Goal: Task Accomplishment & Management: Complete application form

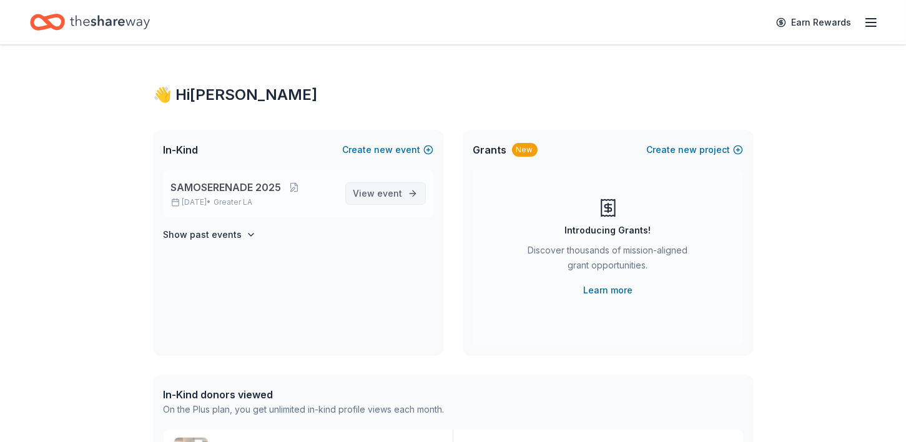
click at [389, 194] on span "event" at bounding box center [390, 193] width 25 height 11
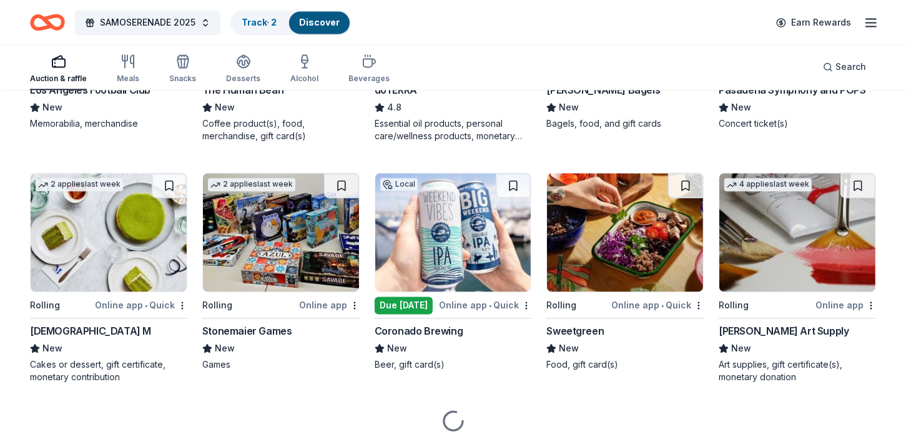
scroll to position [3196, 0]
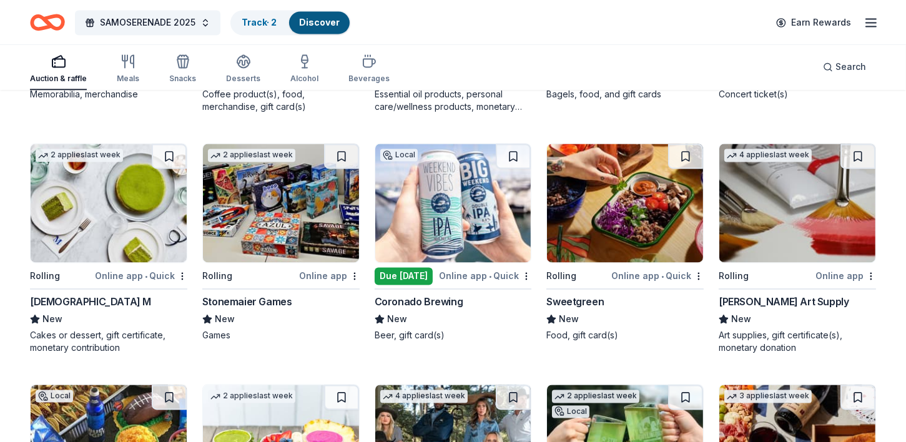
click at [420, 247] on img at bounding box center [453, 203] width 156 height 119
drag, startPoint x: 904, startPoint y: 342, endPoint x: 902, endPoint y: 357, distance: 15.1
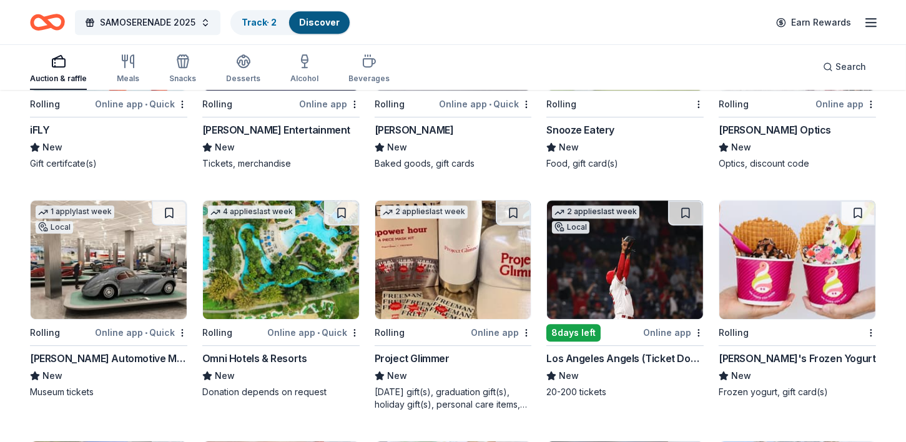
scroll to position [4806, 0]
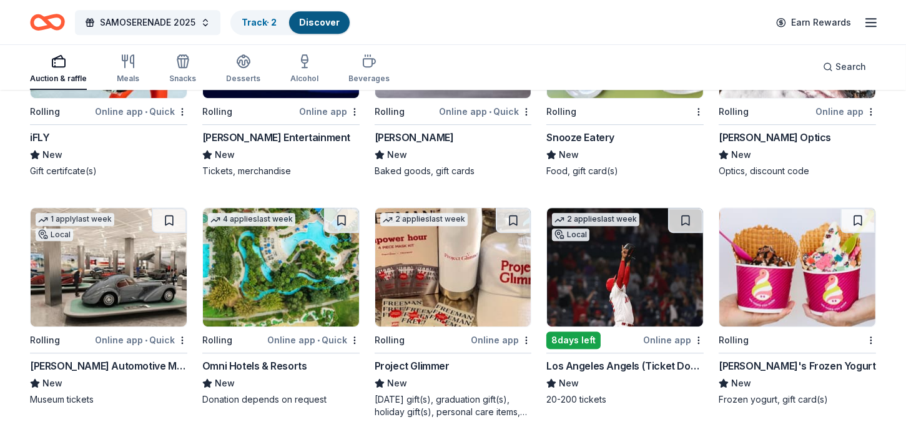
click at [768, 287] on img at bounding box center [797, 267] width 156 height 119
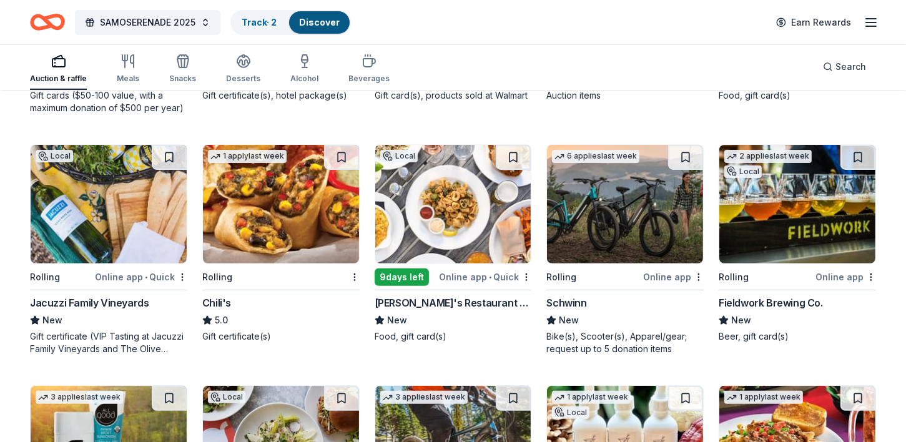
scroll to position [6789, 0]
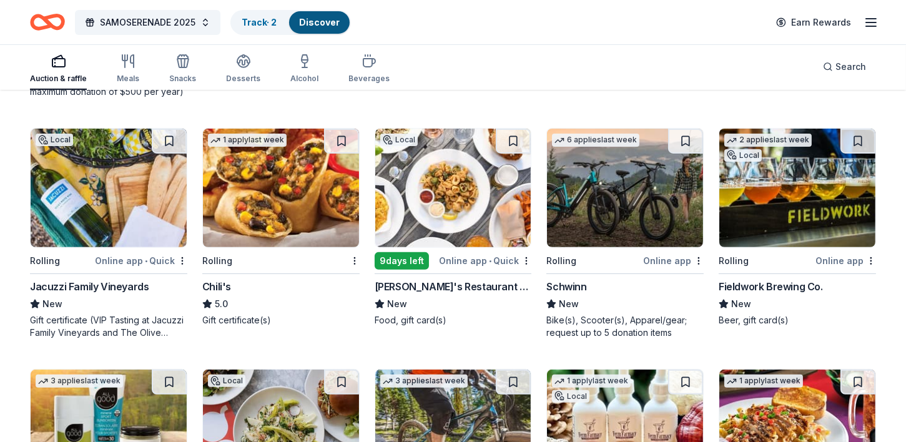
click at [268, 180] on img at bounding box center [281, 188] width 156 height 119
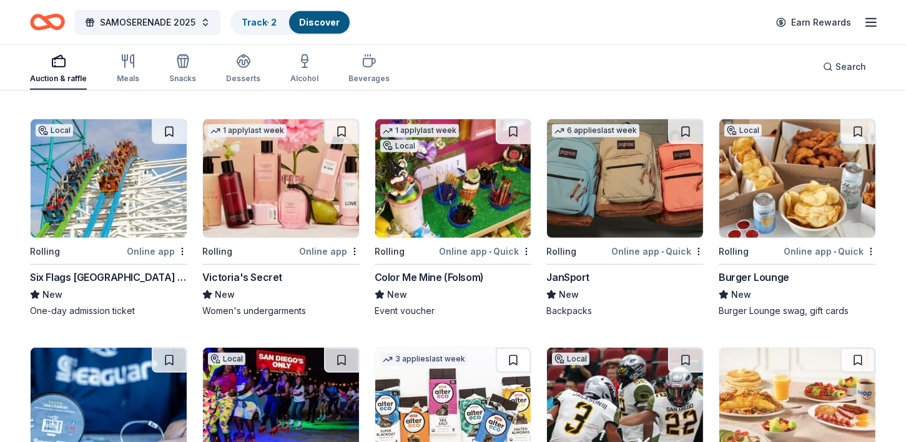
scroll to position [7243, 0]
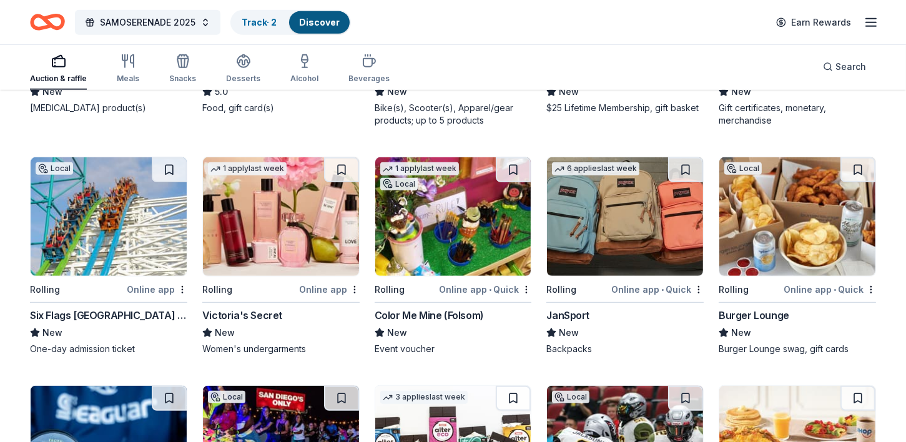
click at [763, 248] on img at bounding box center [797, 216] width 156 height 119
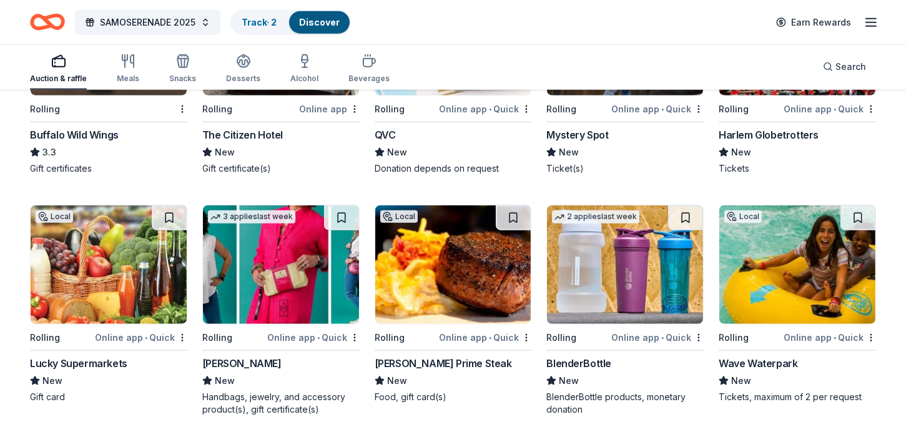
scroll to position [8387, 0]
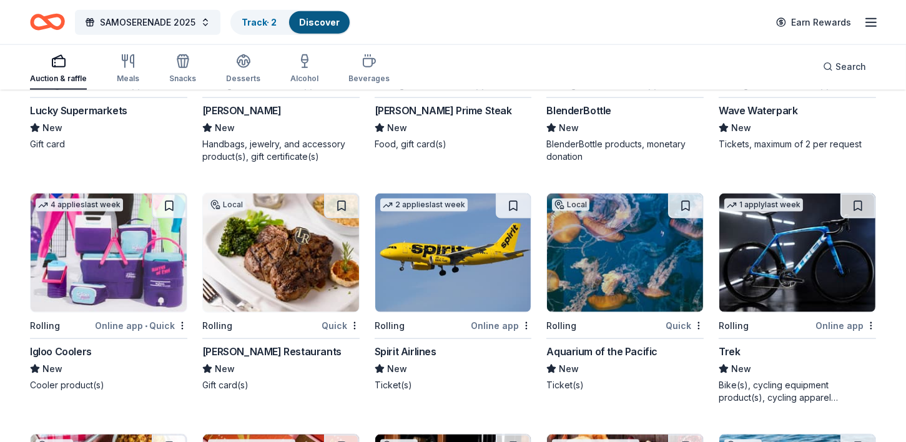
click at [456, 236] on img at bounding box center [453, 253] width 156 height 119
click at [87, 275] on img at bounding box center [109, 253] width 156 height 119
click at [788, 252] on img at bounding box center [797, 253] width 156 height 119
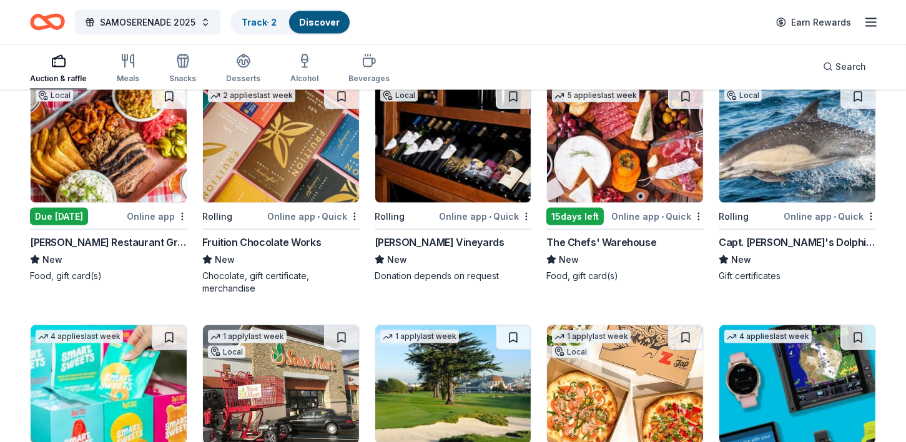
scroll to position [8727, 0]
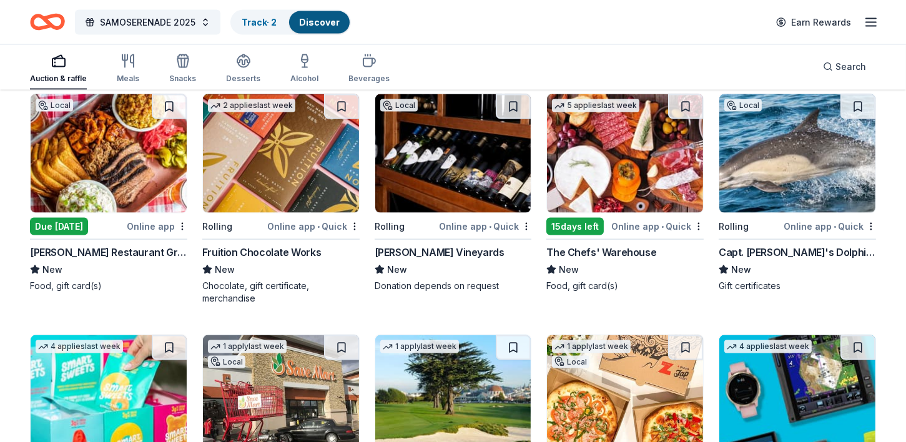
click at [616, 180] on img at bounding box center [625, 153] width 156 height 119
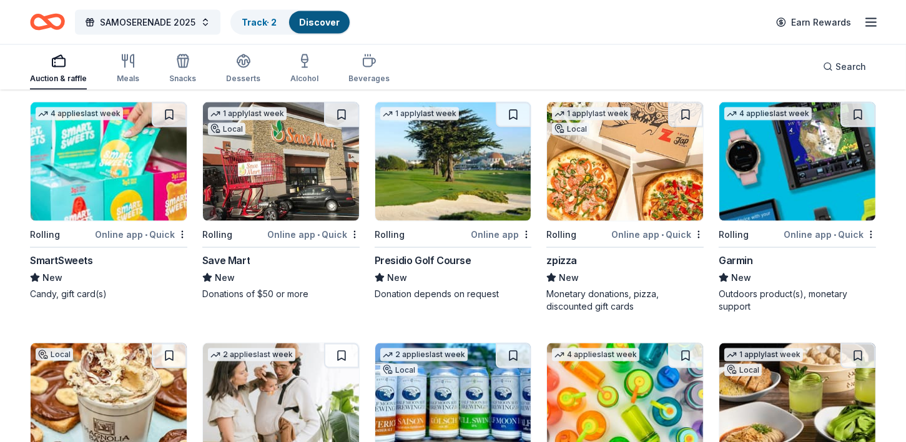
scroll to position [8985, 0]
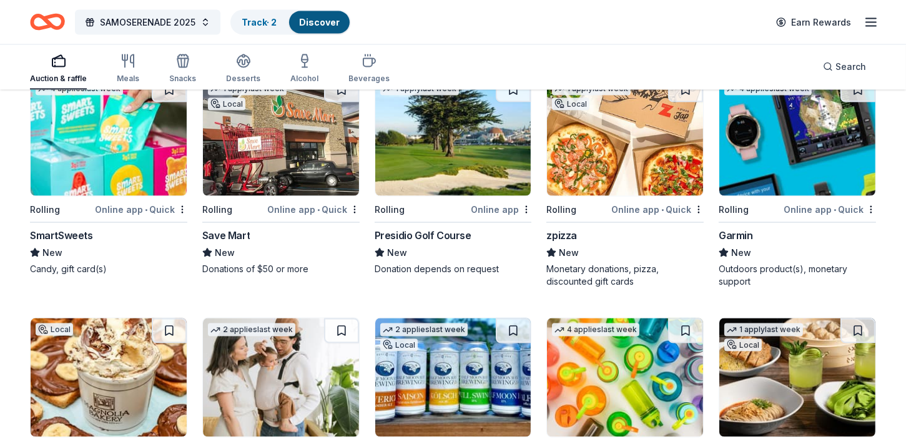
click at [99, 147] on img at bounding box center [109, 136] width 156 height 119
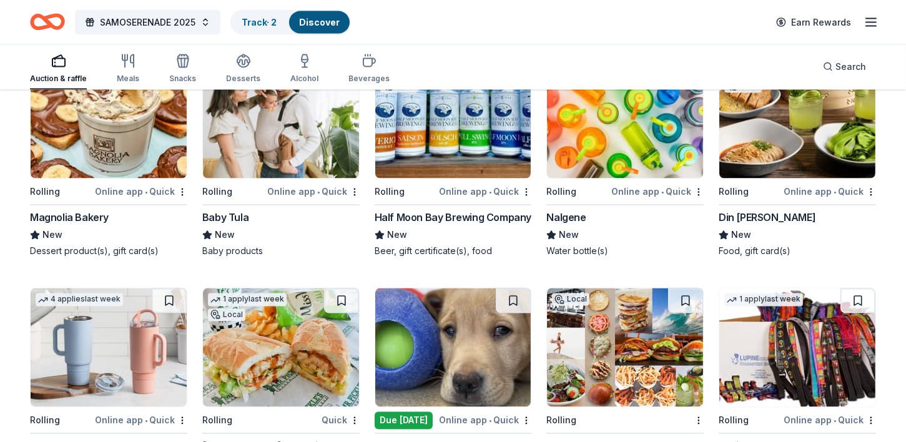
scroll to position [9380, 0]
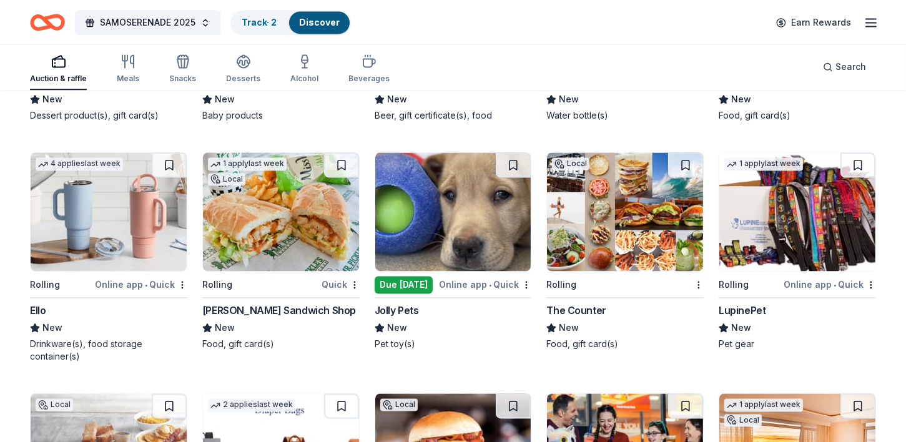
click at [637, 222] on img at bounding box center [625, 211] width 156 height 119
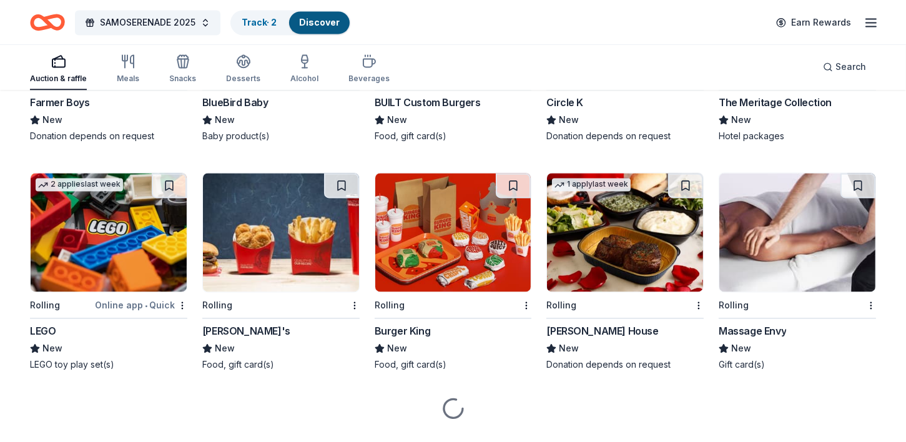
scroll to position [9837, 0]
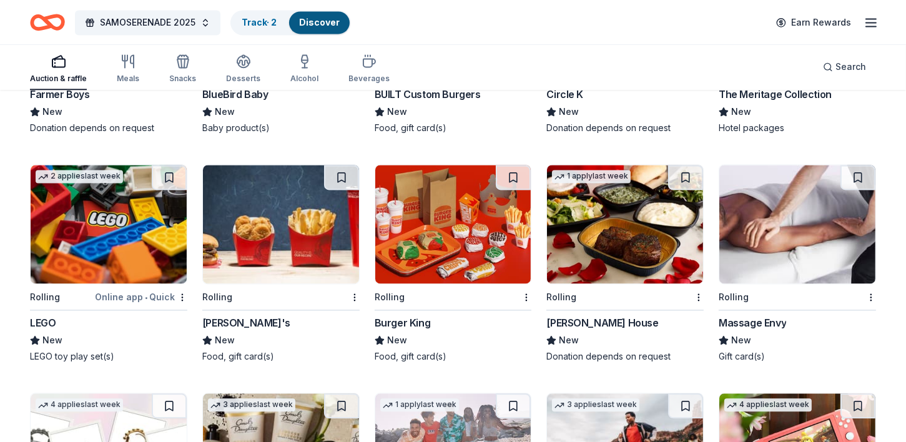
click at [617, 227] on img at bounding box center [625, 224] width 156 height 119
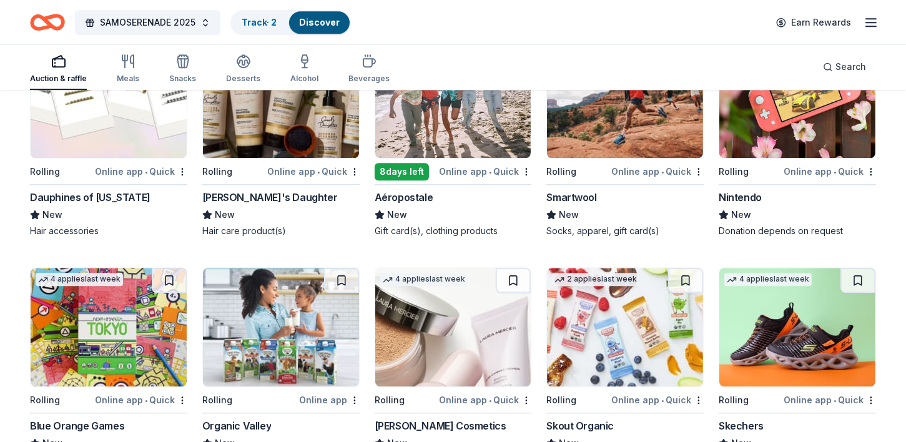
scroll to position [10228, 0]
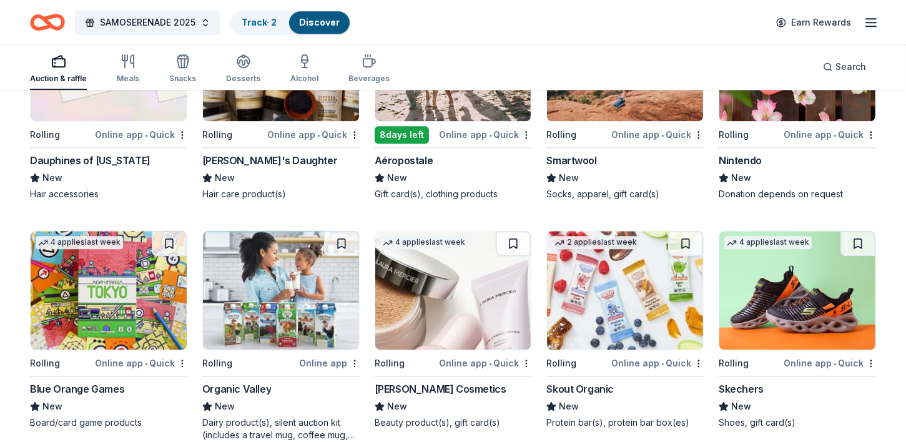
click at [779, 320] on img at bounding box center [797, 290] width 156 height 119
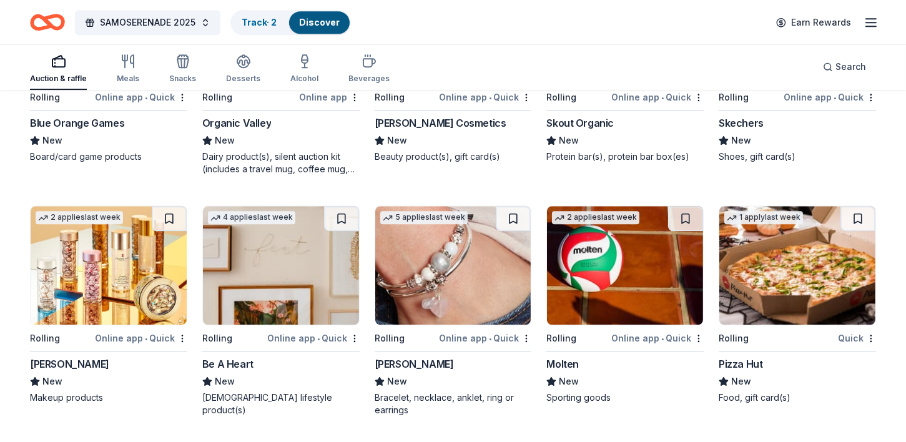
scroll to position [10506, 0]
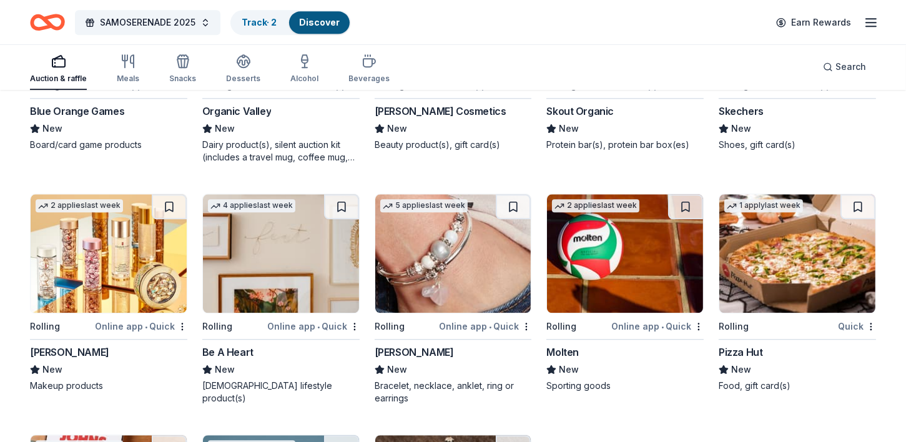
click at [803, 272] on img at bounding box center [797, 253] width 156 height 119
click at [581, 249] on img at bounding box center [625, 253] width 156 height 119
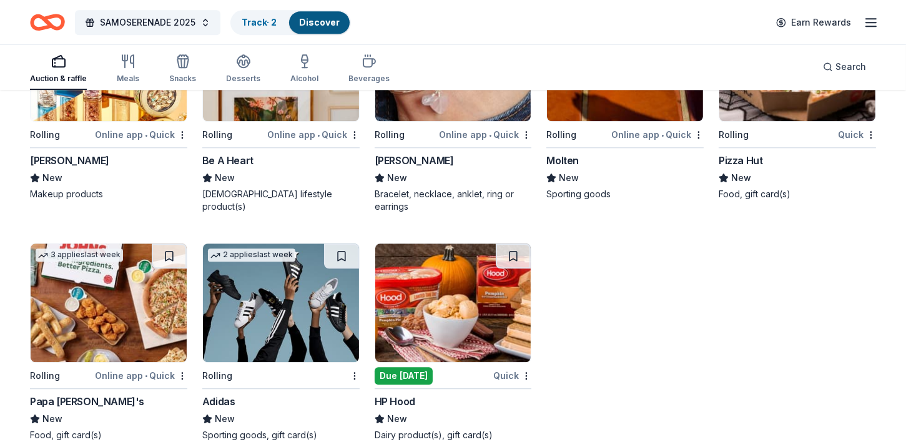
scroll to position [10700, 0]
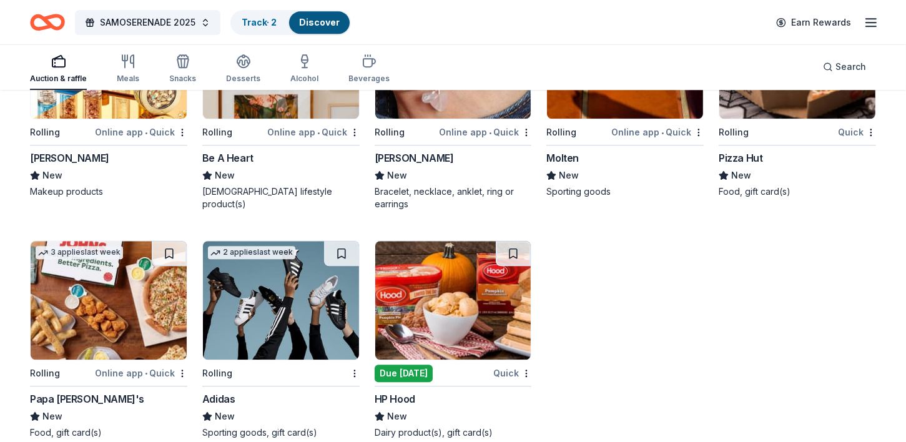
click at [255, 298] on img at bounding box center [281, 300] width 156 height 119
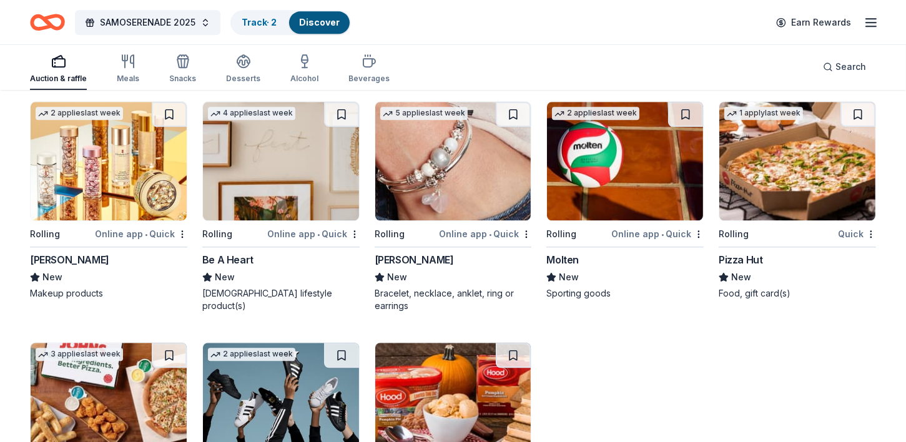
scroll to position [10510, 0]
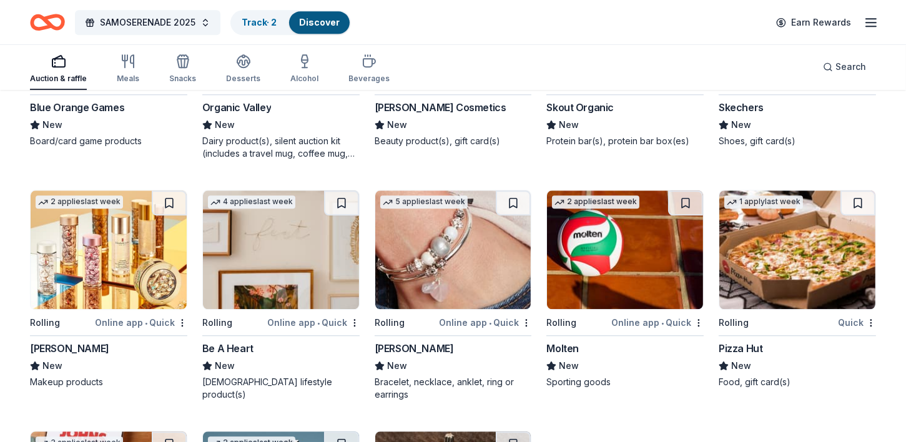
click at [440, 247] on img at bounding box center [453, 249] width 156 height 119
click at [100, 214] on img at bounding box center [109, 249] width 156 height 119
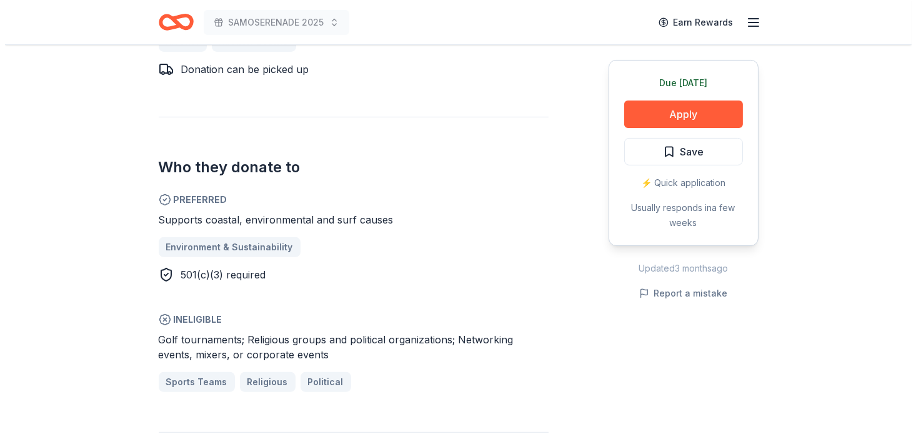
scroll to position [592, 0]
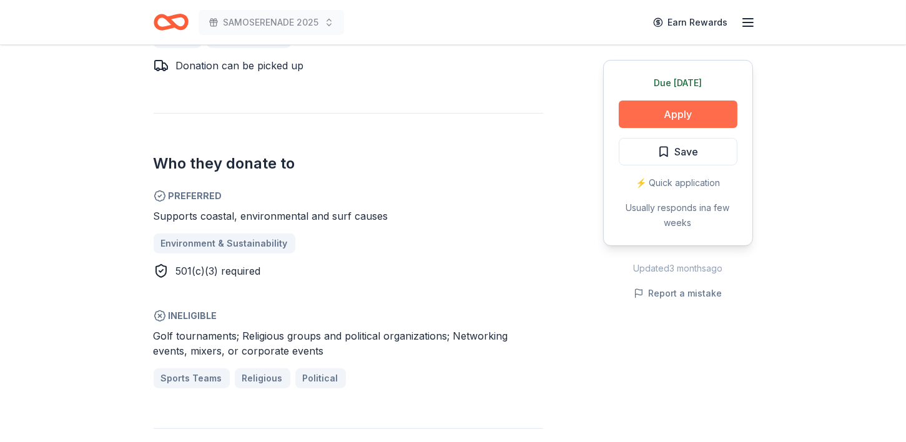
click at [679, 119] on button "Apply" at bounding box center [678, 114] width 119 height 27
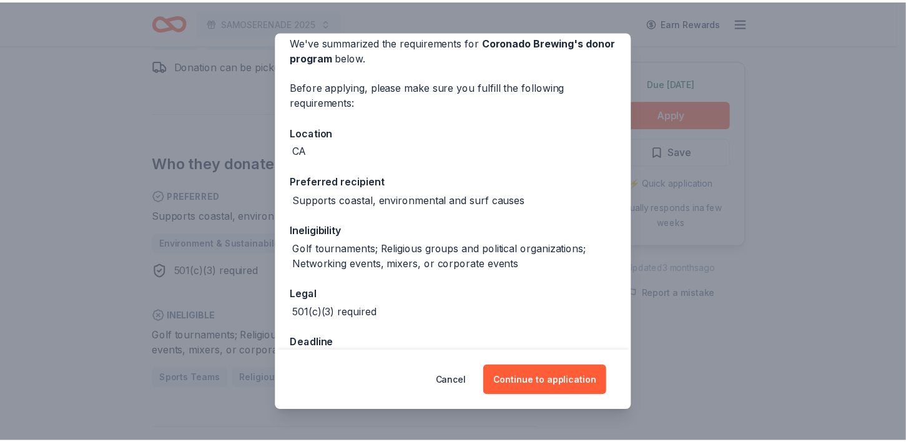
scroll to position [57, 0]
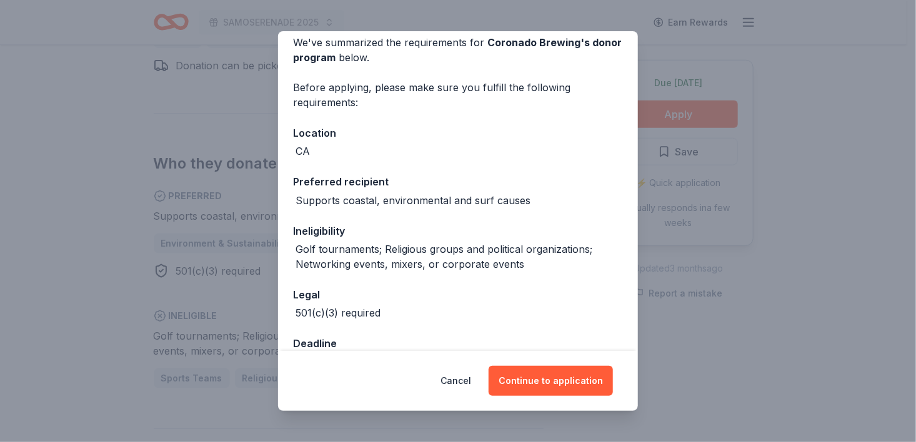
click at [741, 53] on div "Donor Program Requirements We've summarized the requirements for Coronado Brewi…" at bounding box center [458, 221] width 916 height 442
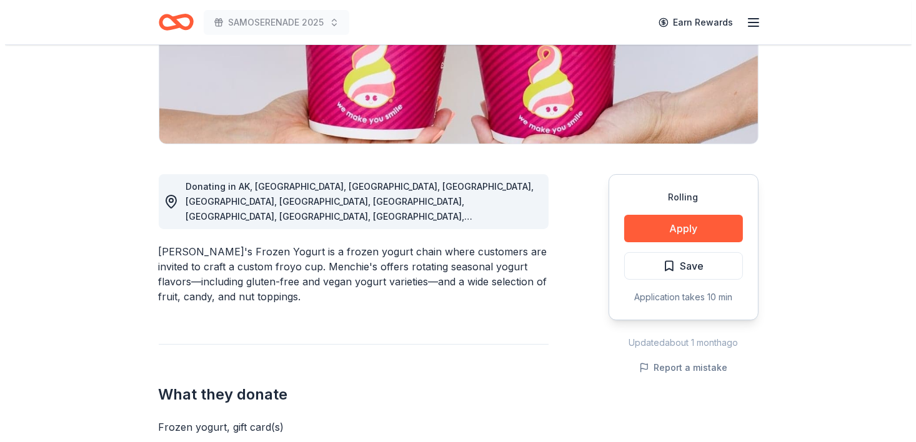
scroll to position [241, 0]
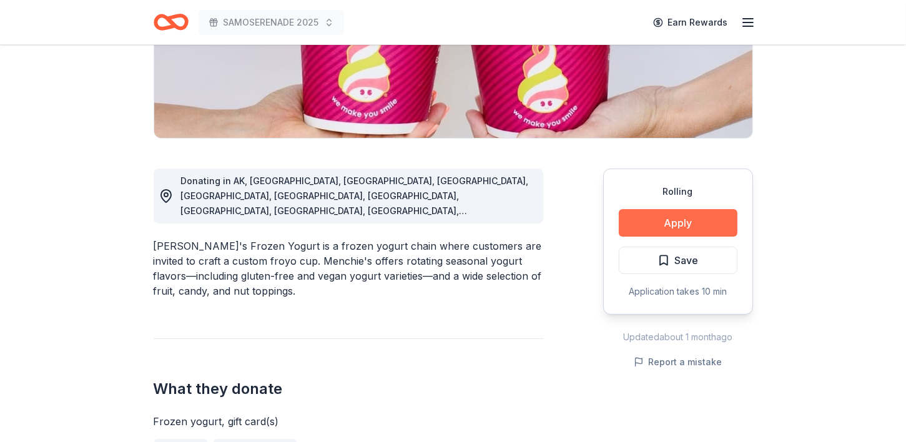
click at [689, 224] on button "Apply" at bounding box center [678, 222] width 119 height 27
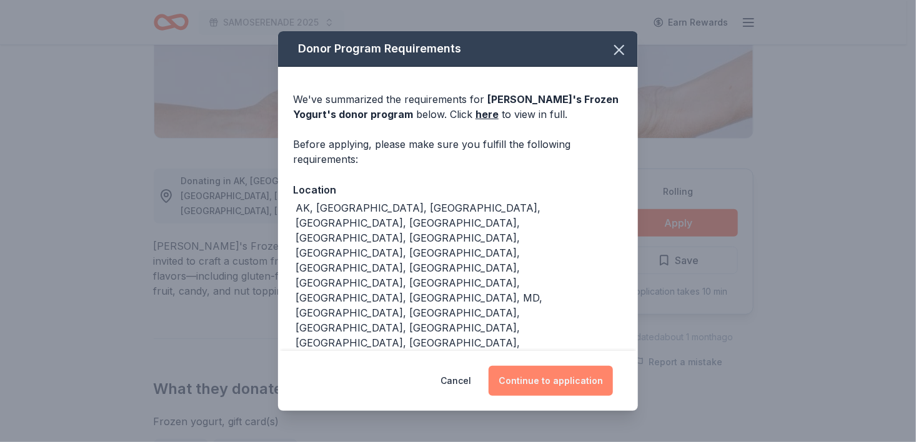
click at [571, 375] on button "Continue to application" at bounding box center [550, 381] width 124 height 30
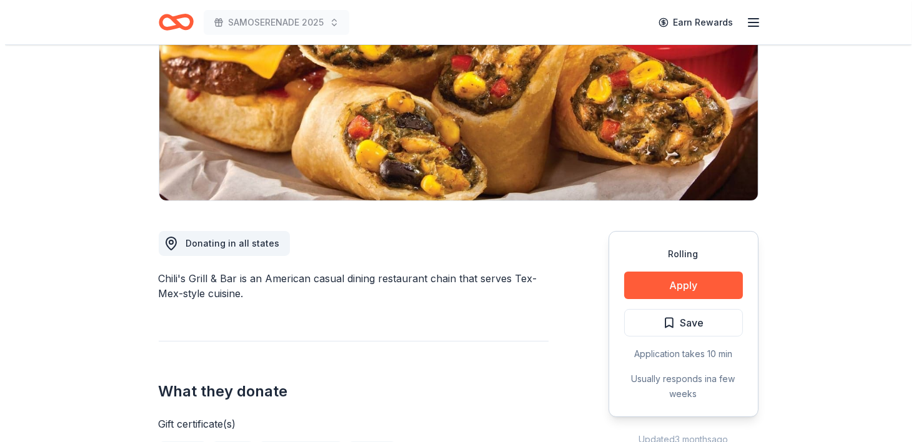
scroll to position [177, 0]
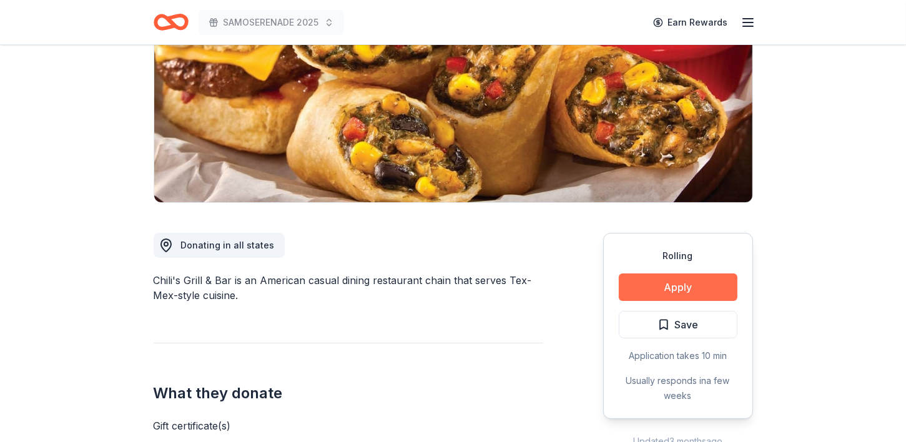
click at [679, 289] on button "Apply" at bounding box center [678, 287] width 119 height 27
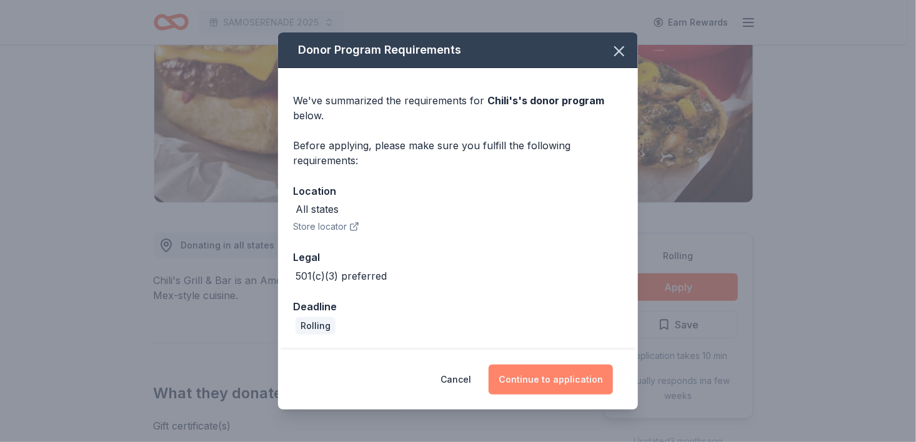
click at [550, 385] on button "Continue to application" at bounding box center [550, 380] width 124 height 30
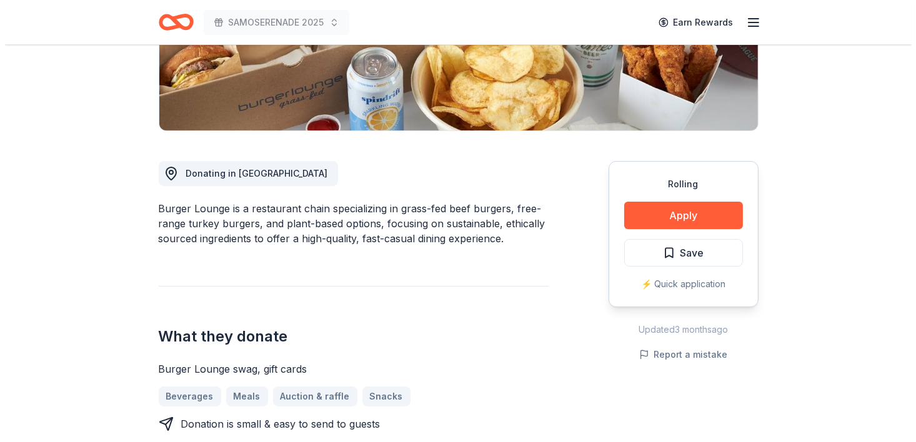
scroll to position [252, 0]
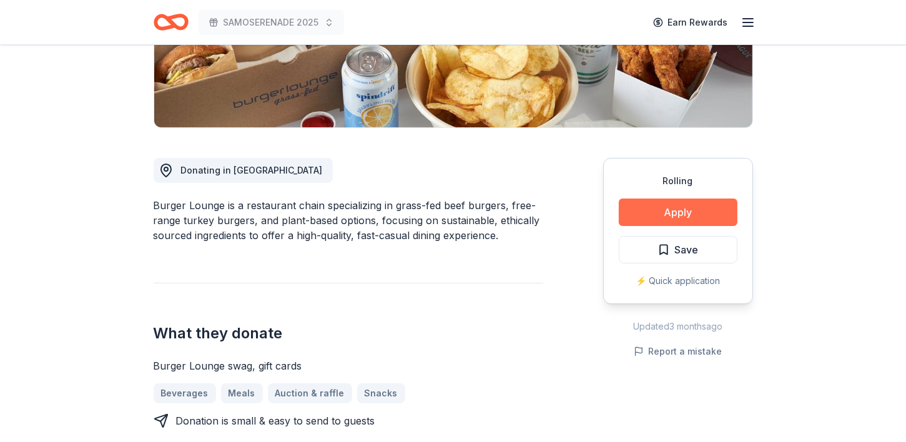
click at [660, 212] on button "Apply" at bounding box center [678, 212] width 119 height 27
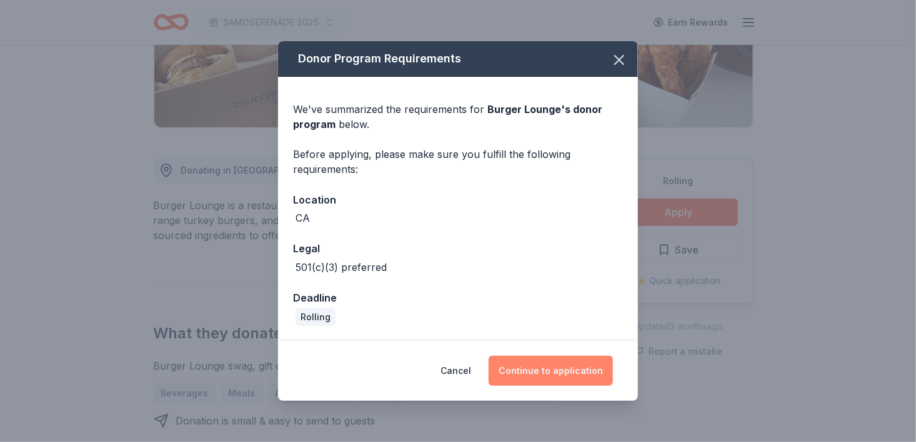
click at [561, 373] on button "Continue to application" at bounding box center [550, 371] width 124 height 30
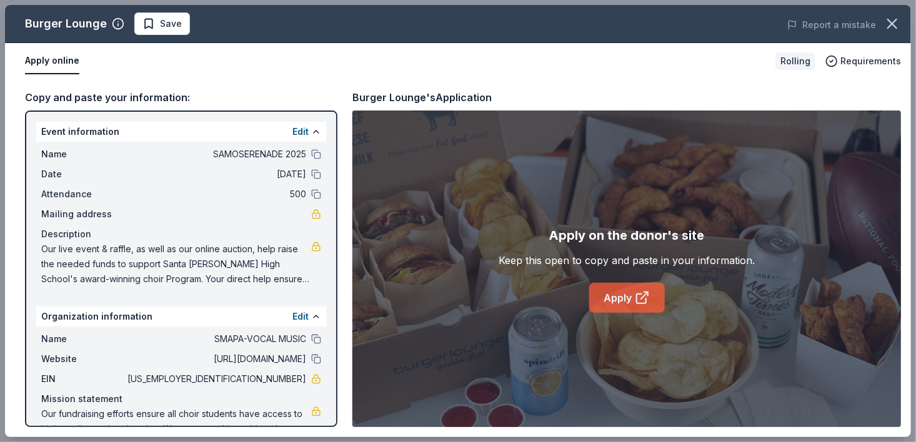
click at [622, 296] on link "Apply" at bounding box center [627, 298] width 76 height 30
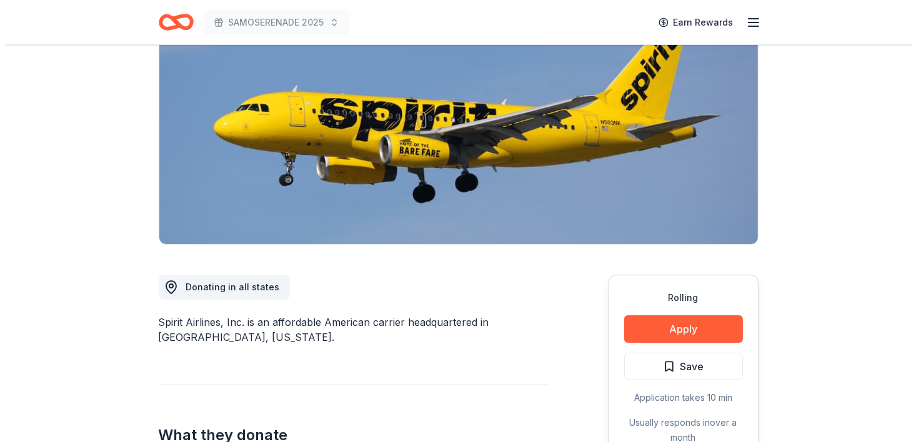
scroll to position [292, 0]
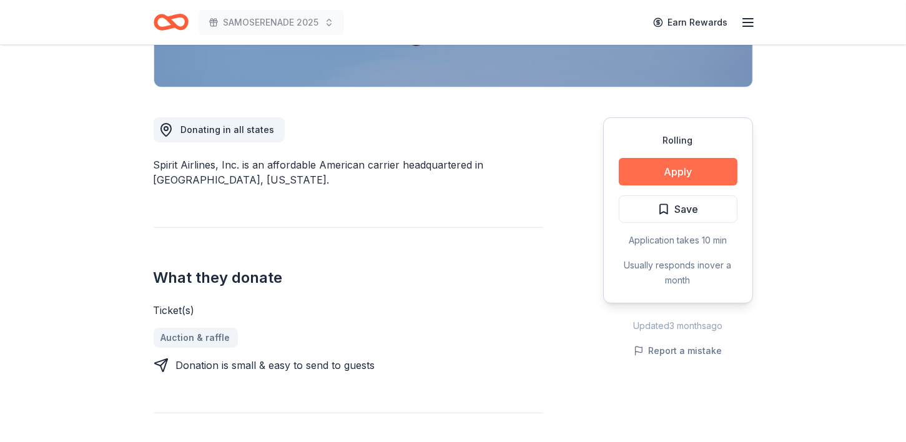
click at [663, 181] on button "Apply" at bounding box center [678, 171] width 119 height 27
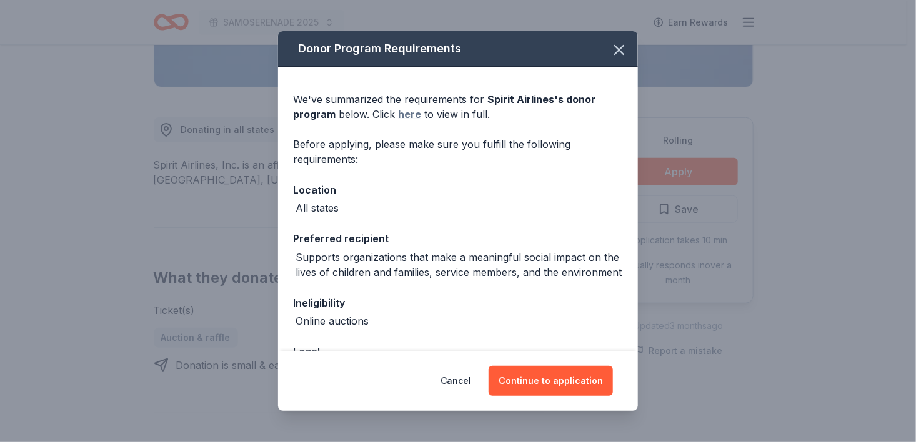
click at [410, 114] on link "here" at bounding box center [409, 114] width 23 height 15
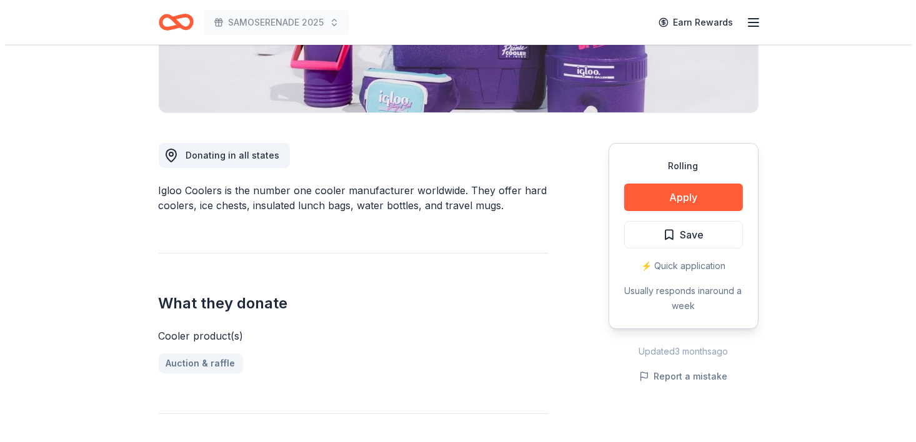
scroll to position [283, 0]
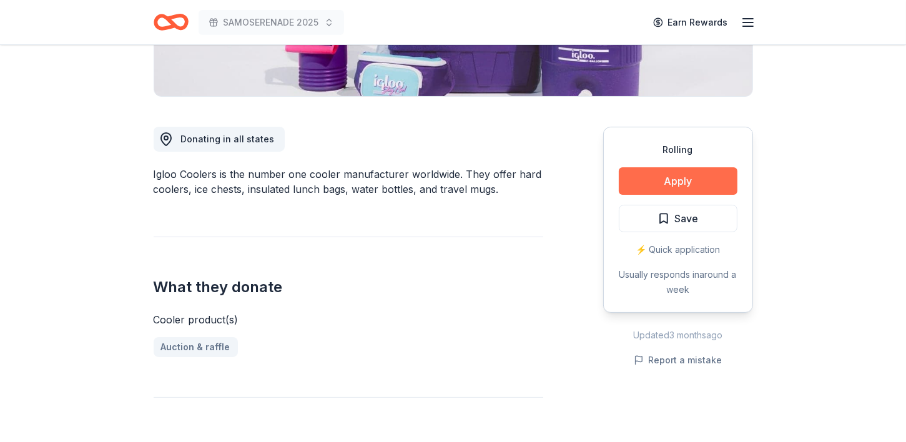
click at [668, 180] on button "Apply" at bounding box center [678, 180] width 119 height 27
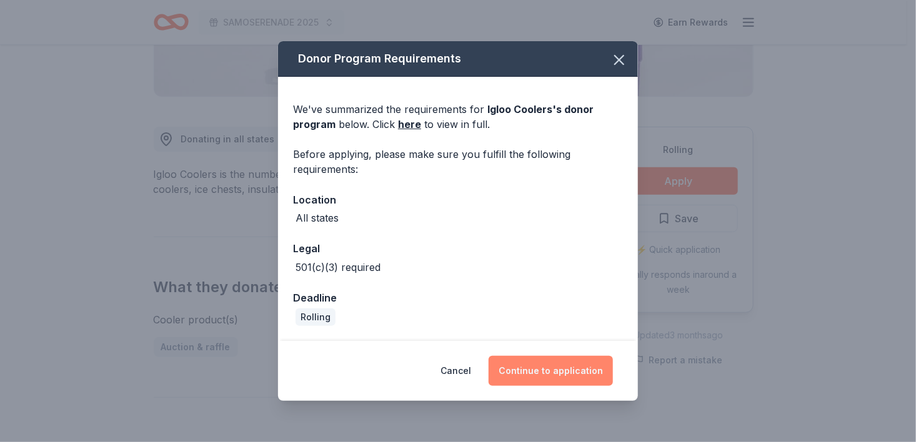
click at [540, 367] on button "Continue to application" at bounding box center [550, 371] width 124 height 30
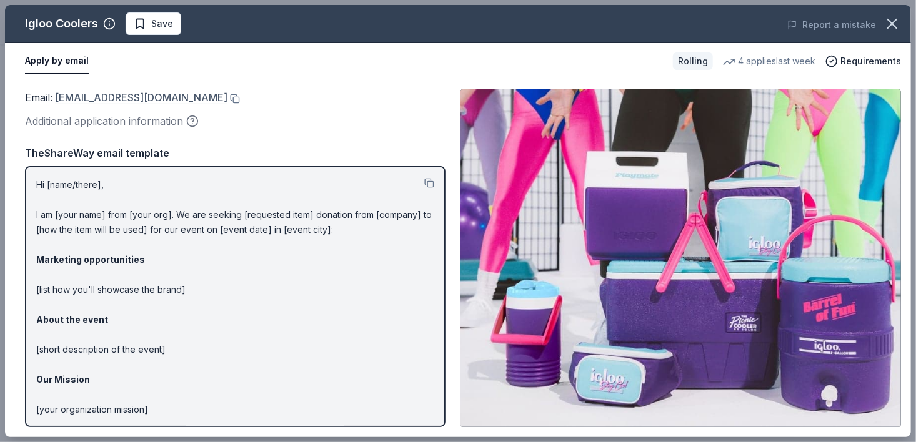
click at [118, 96] on link "donations@igloocorp.com" at bounding box center [141, 97] width 172 height 16
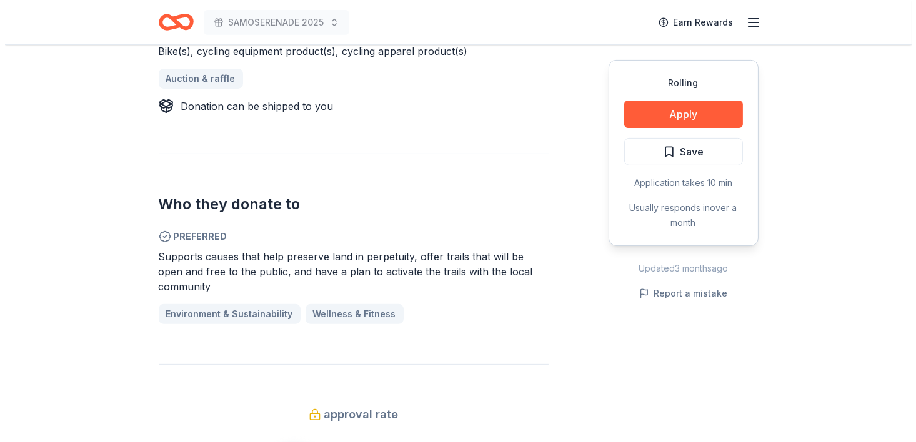
scroll to position [569, 0]
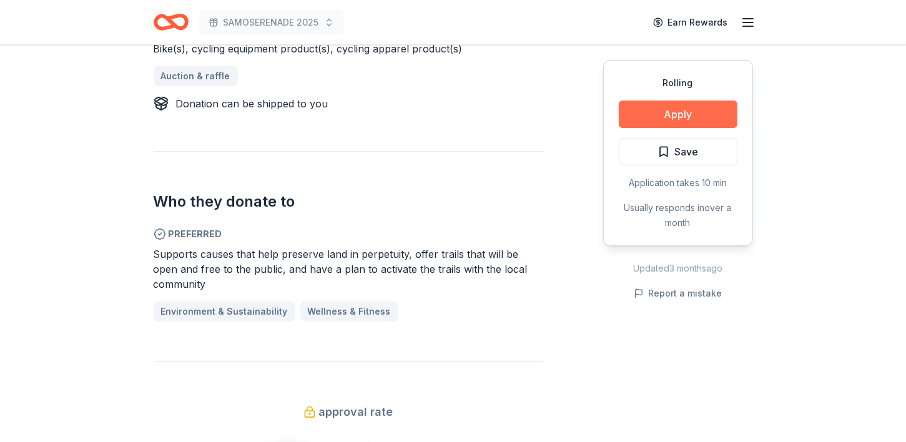
click at [683, 116] on button "Apply" at bounding box center [678, 114] width 119 height 27
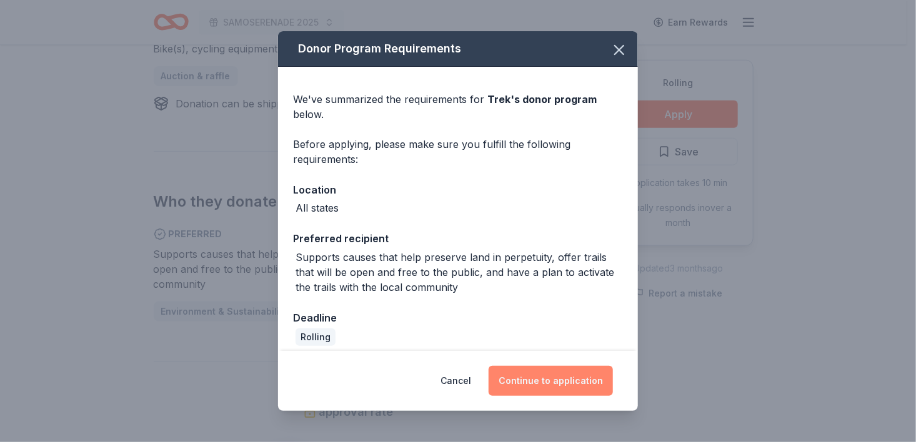
click at [564, 378] on button "Continue to application" at bounding box center [550, 381] width 124 height 30
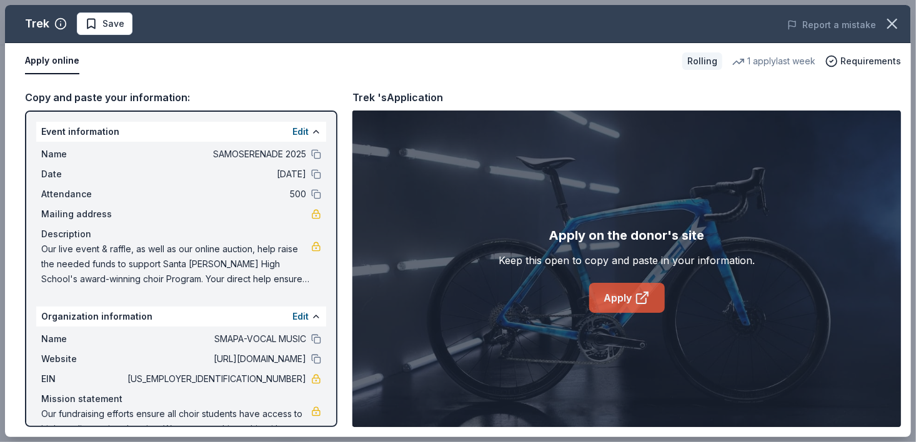
click at [658, 292] on link "Apply" at bounding box center [627, 298] width 76 height 30
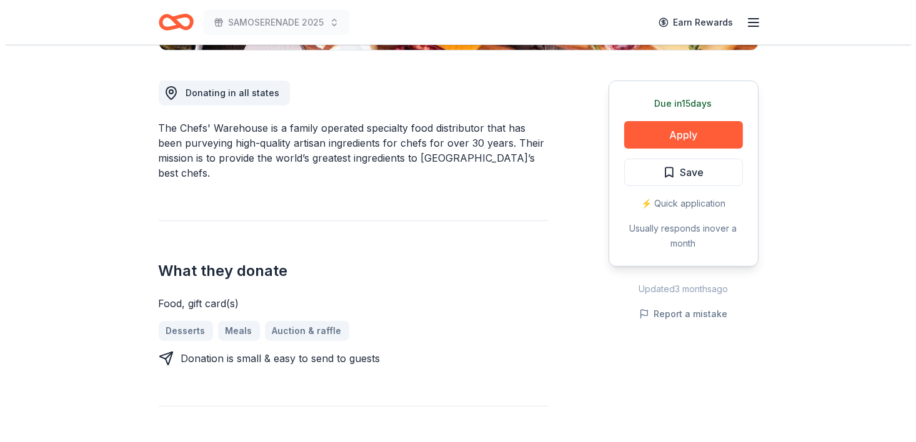
scroll to position [336, 0]
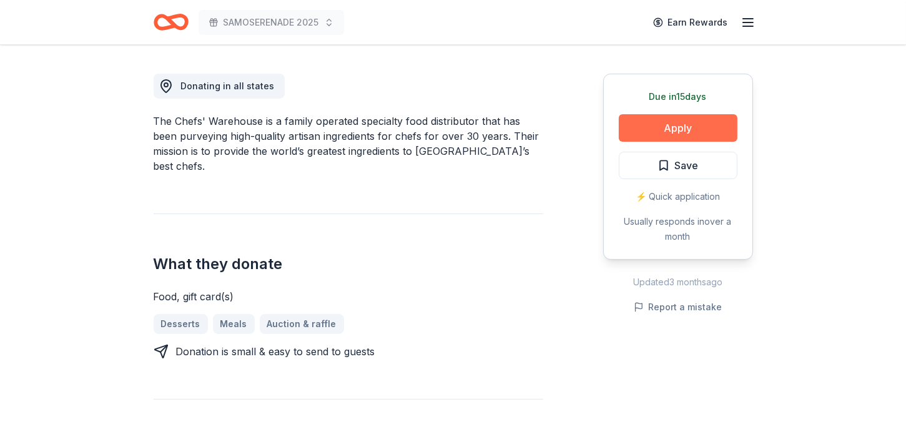
click at [666, 132] on button "Apply" at bounding box center [678, 127] width 119 height 27
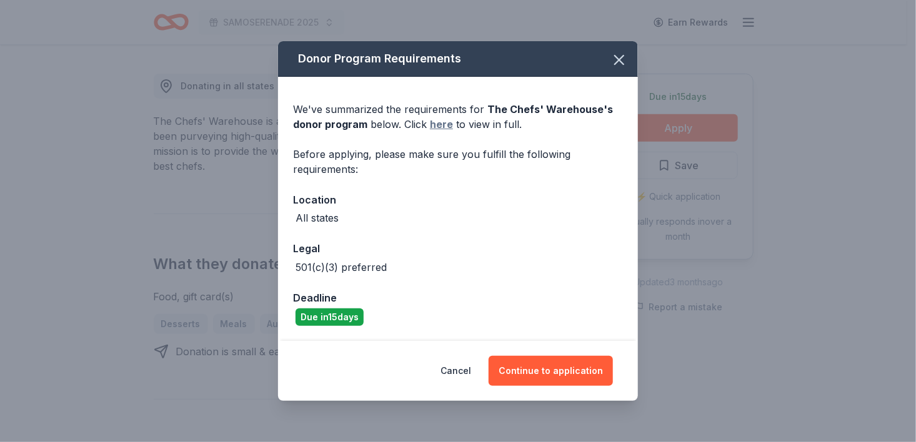
click at [437, 128] on link "here" at bounding box center [441, 124] width 23 height 15
click at [621, 60] on icon "button" at bounding box center [618, 59] width 17 height 17
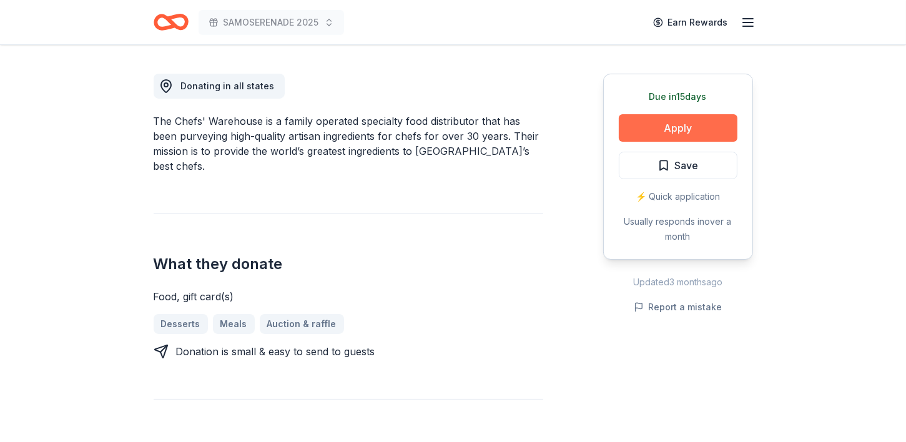
click at [670, 127] on button "Apply" at bounding box center [678, 127] width 119 height 27
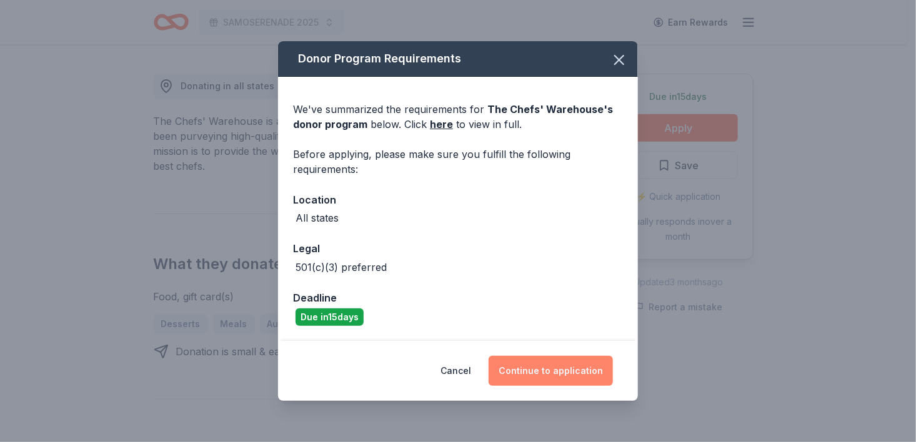
click at [568, 366] on button "Continue to application" at bounding box center [550, 371] width 124 height 30
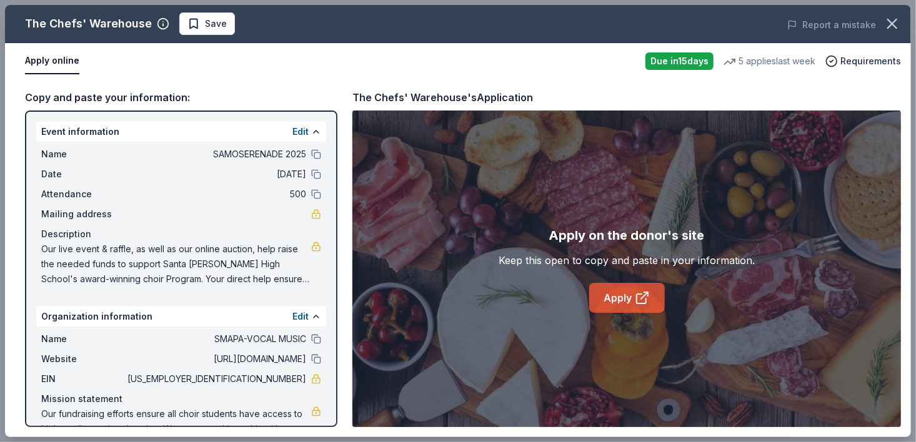
click at [625, 294] on link "Apply" at bounding box center [627, 298] width 76 height 30
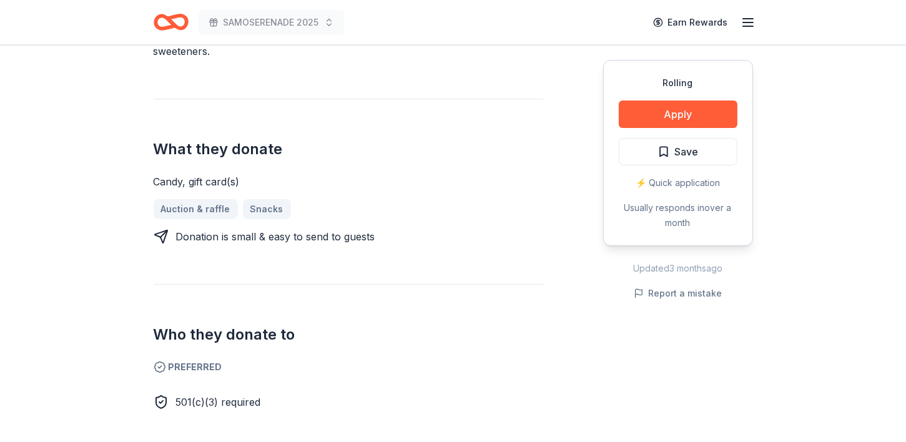
scroll to position [151, 0]
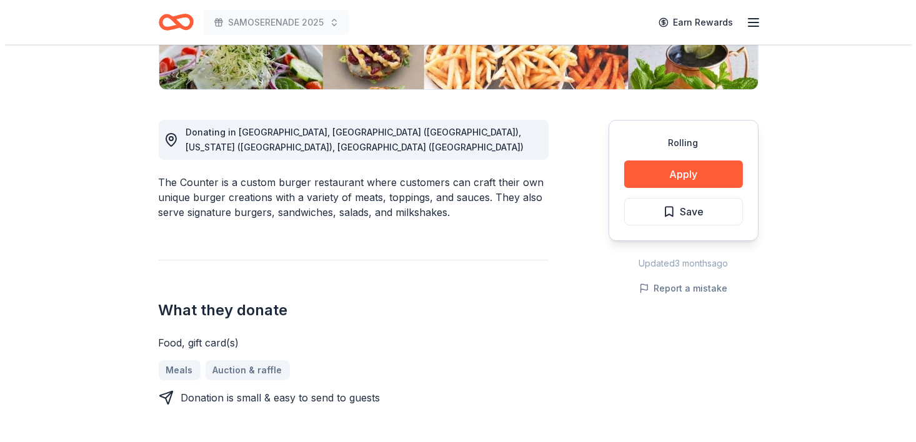
scroll to position [304, 0]
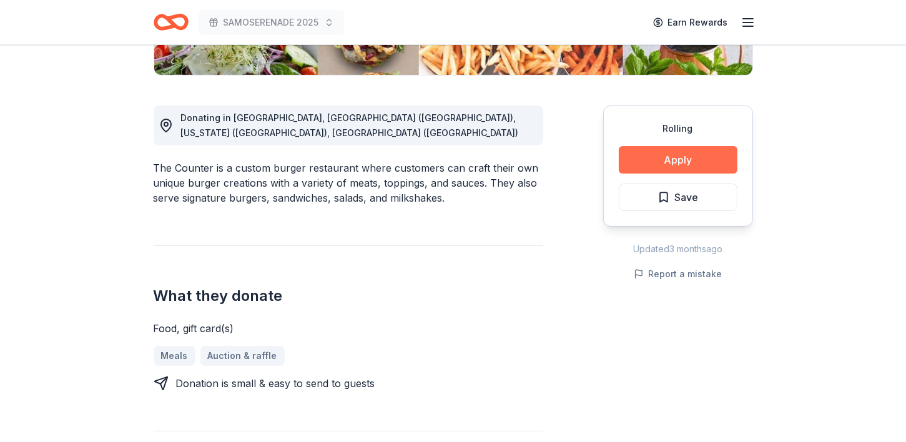
click at [674, 161] on button "Apply" at bounding box center [678, 159] width 119 height 27
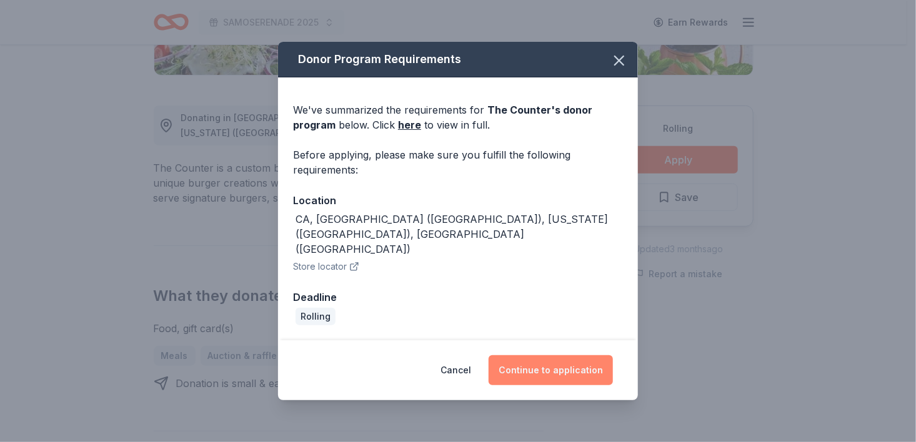
click at [559, 355] on button "Continue to application" at bounding box center [550, 370] width 124 height 30
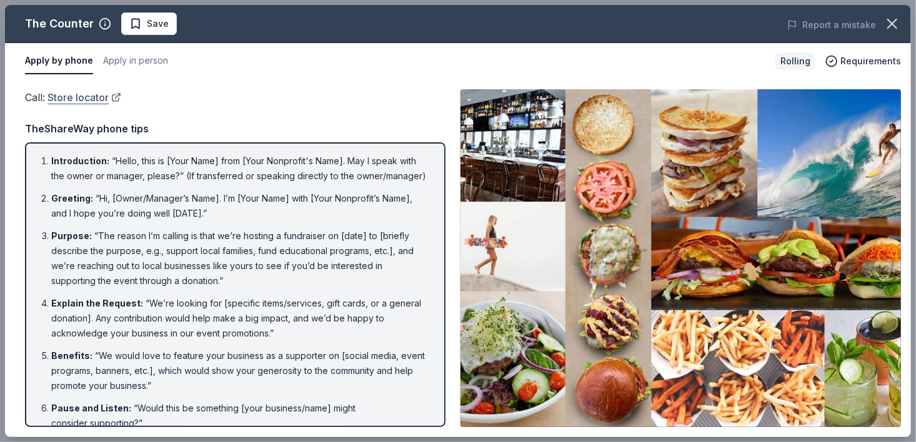
click at [81, 101] on link "Store locator" at bounding box center [84, 97] width 74 height 16
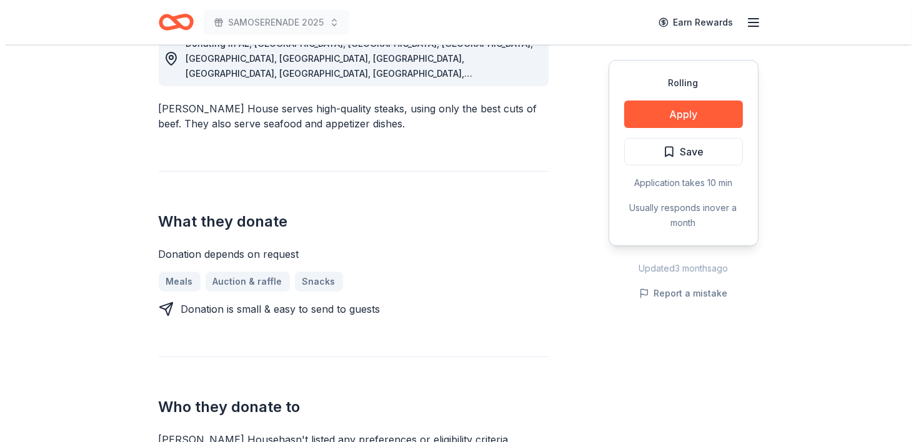
scroll to position [380, 0]
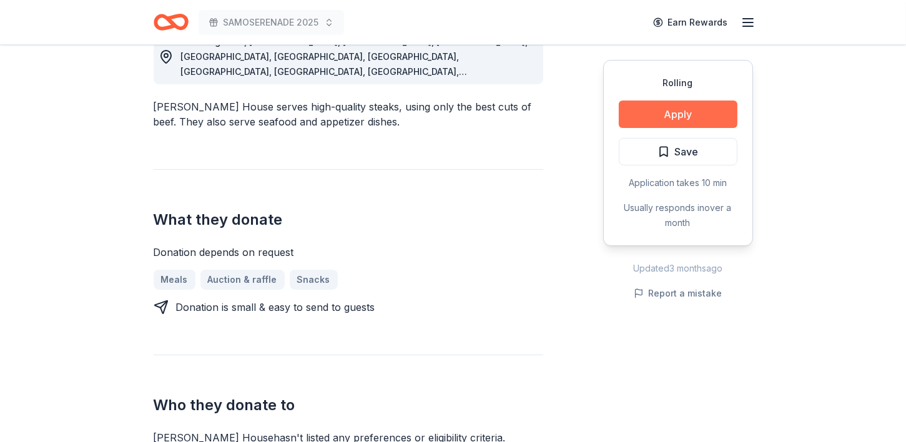
click at [699, 117] on button "Apply" at bounding box center [678, 114] width 119 height 27
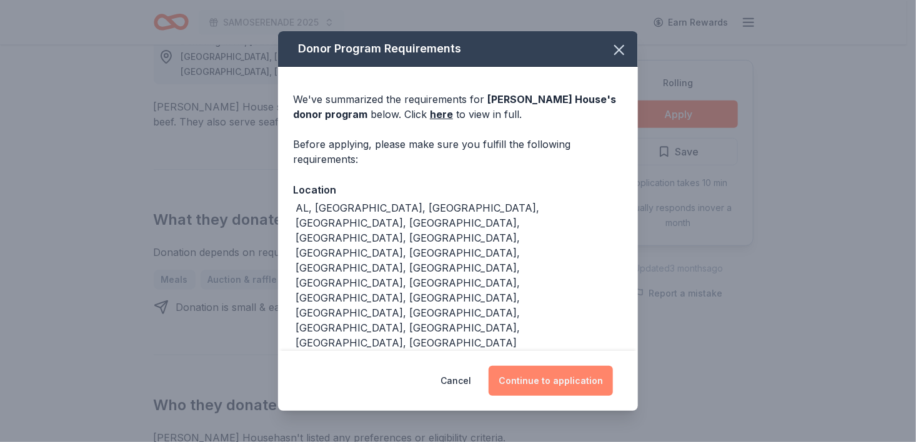
click at [550, 372] on button "Continue to application" at bounding box center [550, 381] width 124 height 30
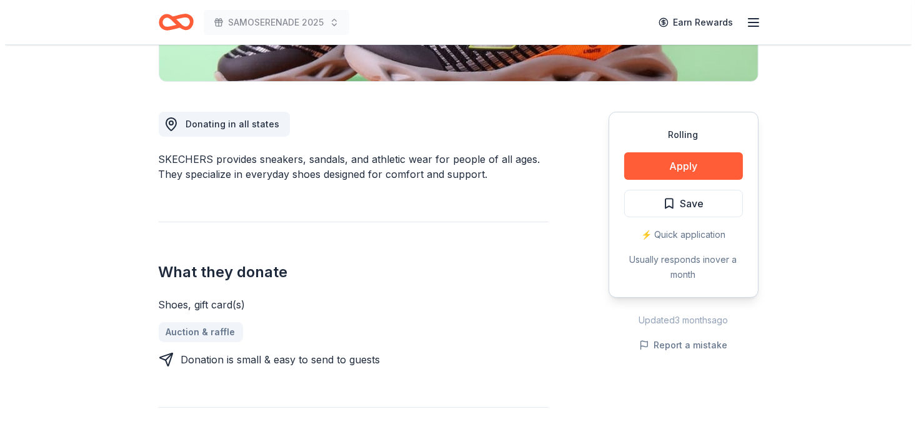
scroll to position [342, 0]
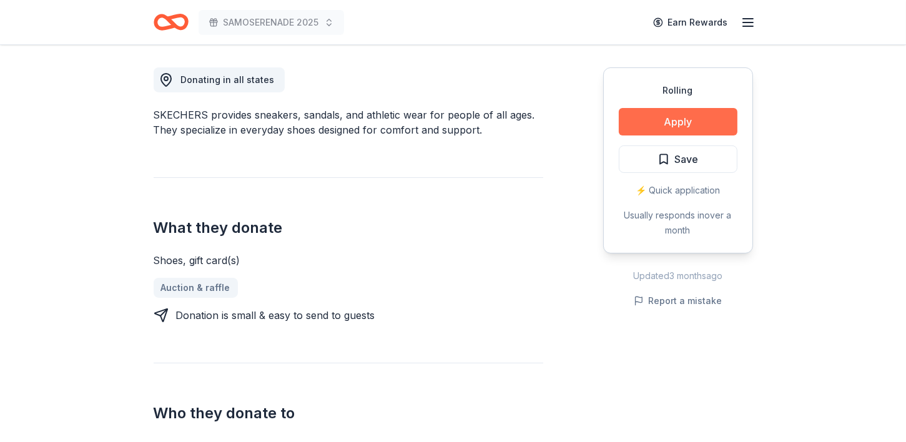
click at [691, 127] on button "Apply" at bounding box center [678, 121] width 119 height 27
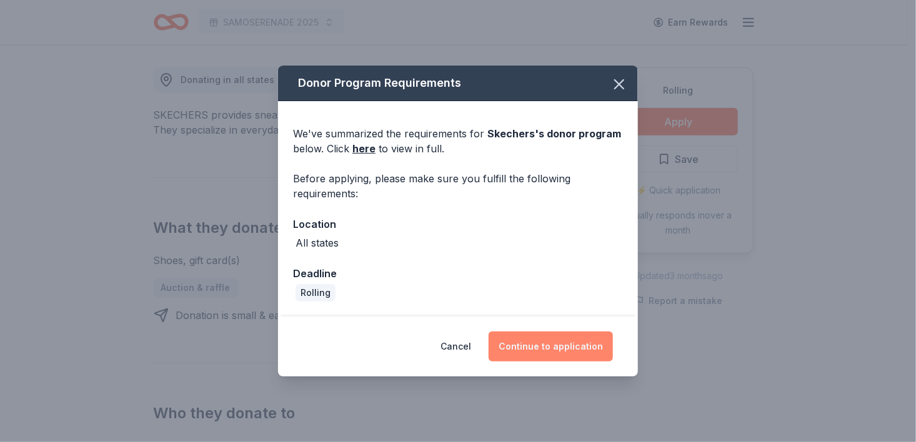
click at [573, 344] on button "Continue to application" at bounding box center [550, 347] width 124 height 30
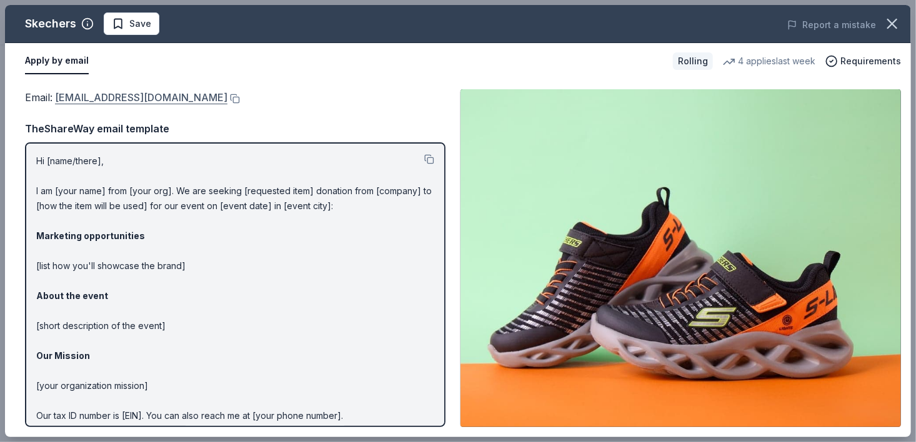
click at [129, 99] on link "[EMAIL_ADDRESS][DOMAIN_NAME]" at bounding box center [141, 97] width 172 height 16
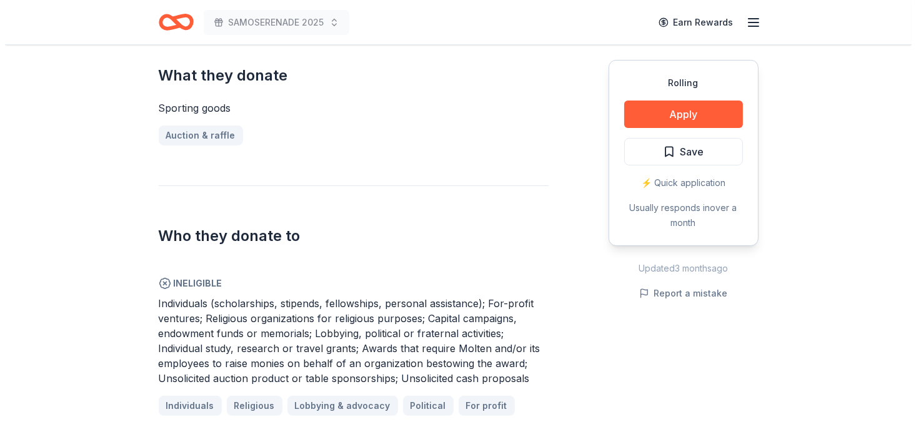
scroll to position [488, 0]
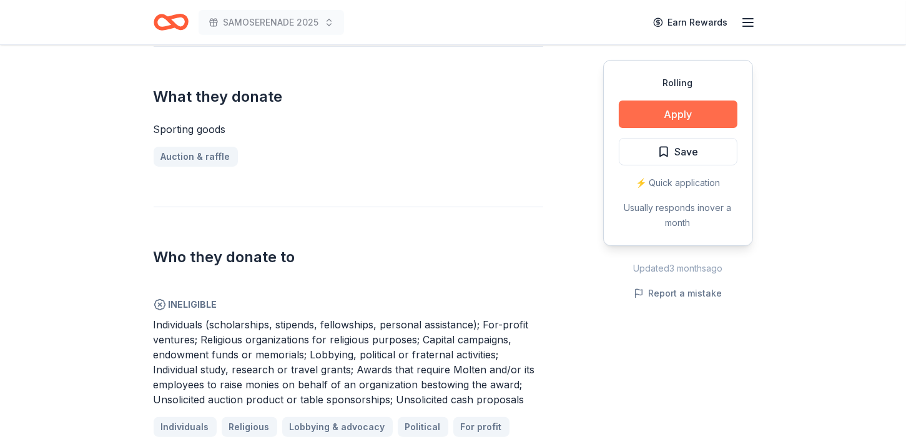
click at [694, 109] on button "Apply" at bounding box center [678, 114] width 119 height 27
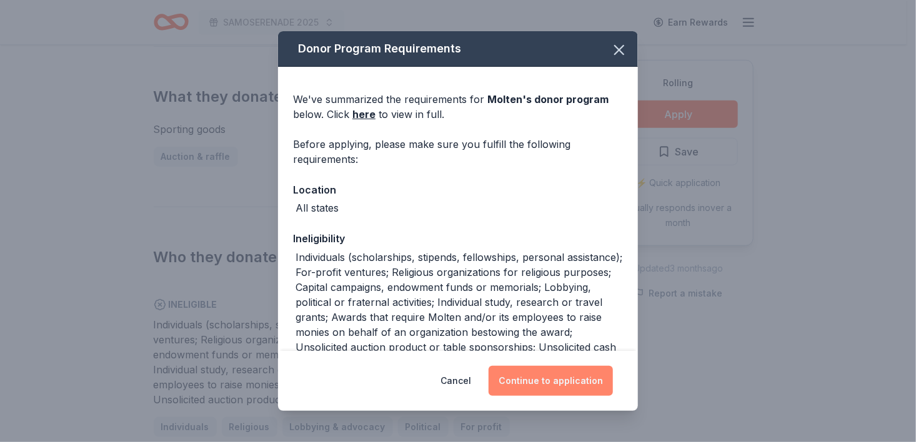
click at [564, 385] on button "Continue to application" at bounding box center [550, 381] width 124 height 30
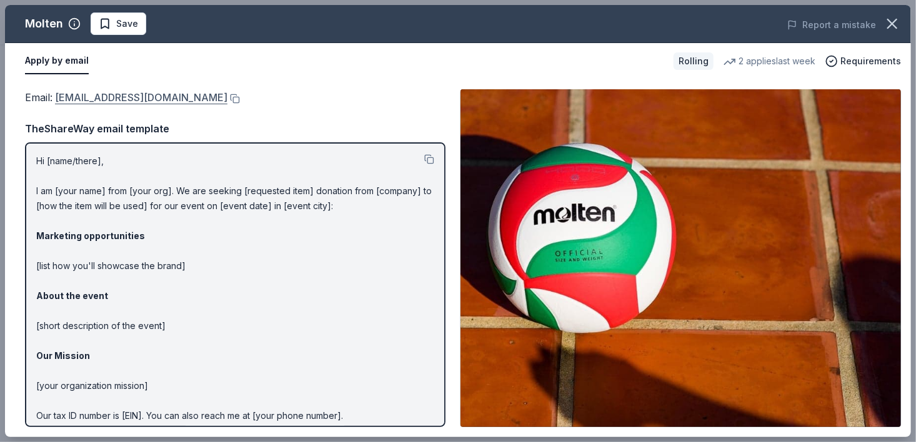
click at [72, 97] on link "[EMAIL_ADDRESS][DOMAIN_NAME]" at bounding box center [141, 97] width 172 height 16
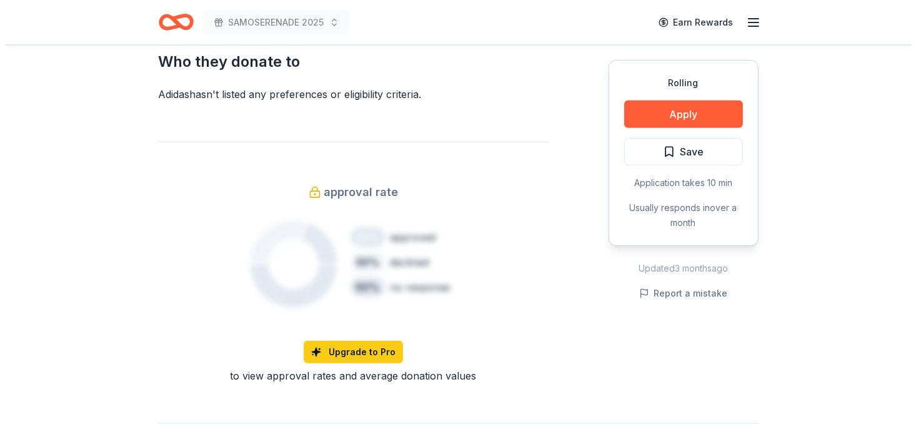
scroll to position [615, 0]
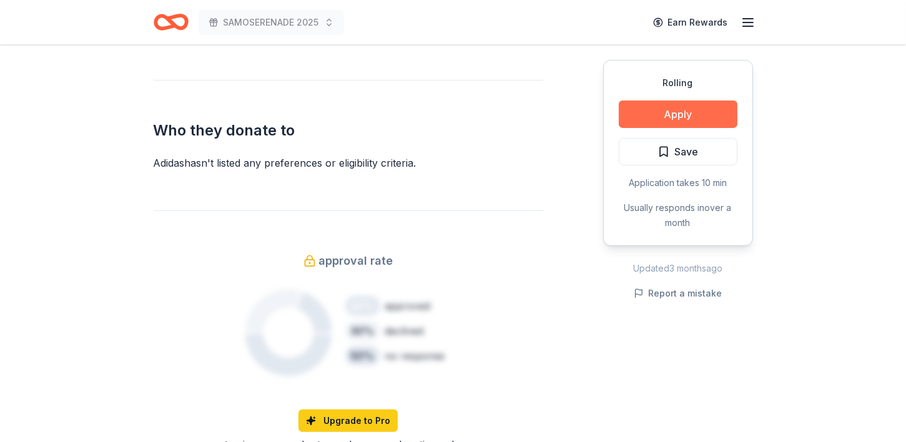
click at [672, 111] on button "Apply" at bounding box center [678, 114] width 119 height 27
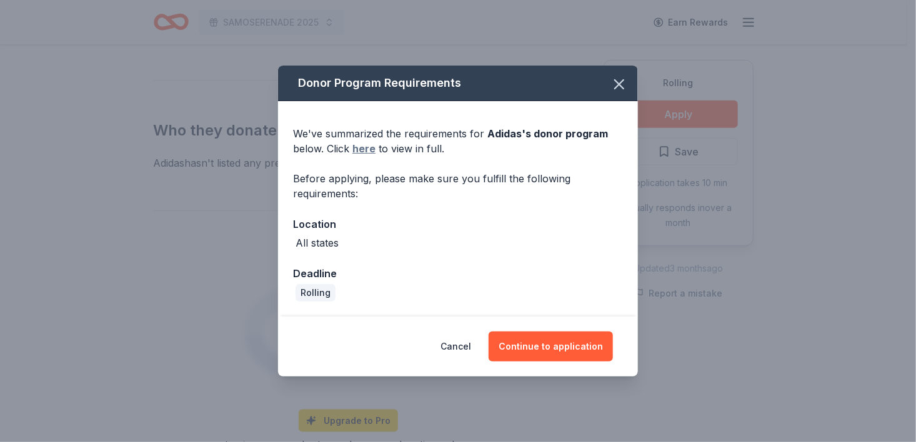
click at [364, 149] on link "here" at bounding box center [363, 148] width 23 height 15
click at [550, 341] on button "Continue to application" at bounding box center [550, 347] width 124 height 30
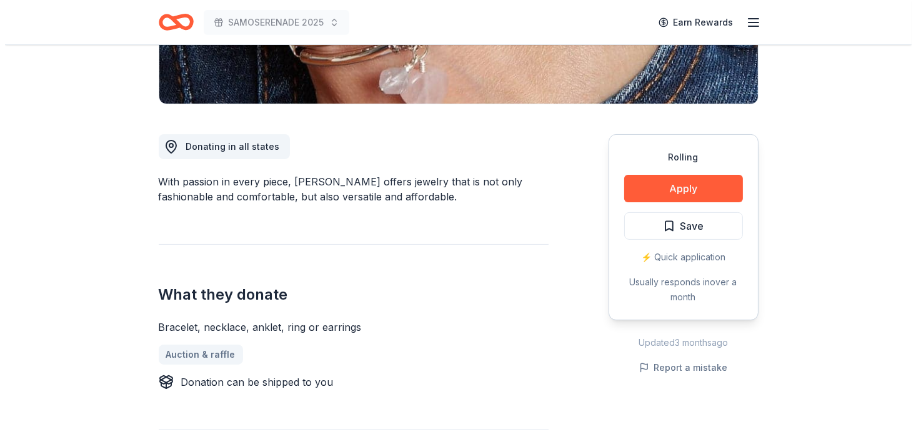
scroll to position [304, 0]
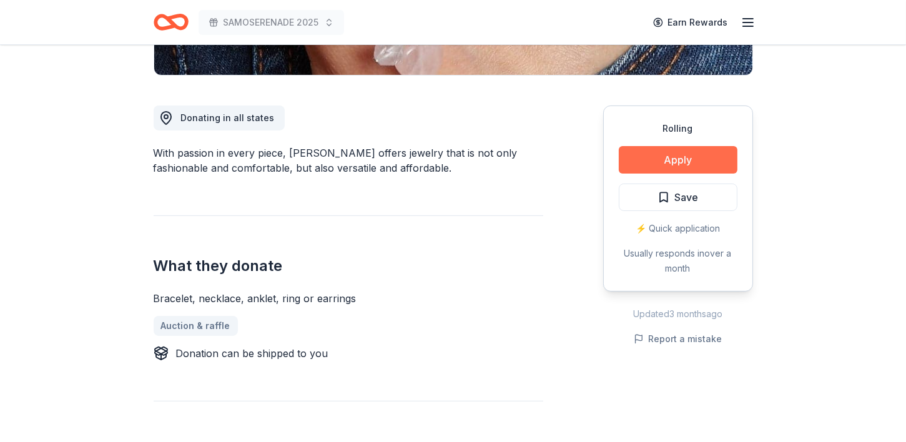
click at [700, 163] on button "Apply" at bounding box center [678, 159] width 119 height 27
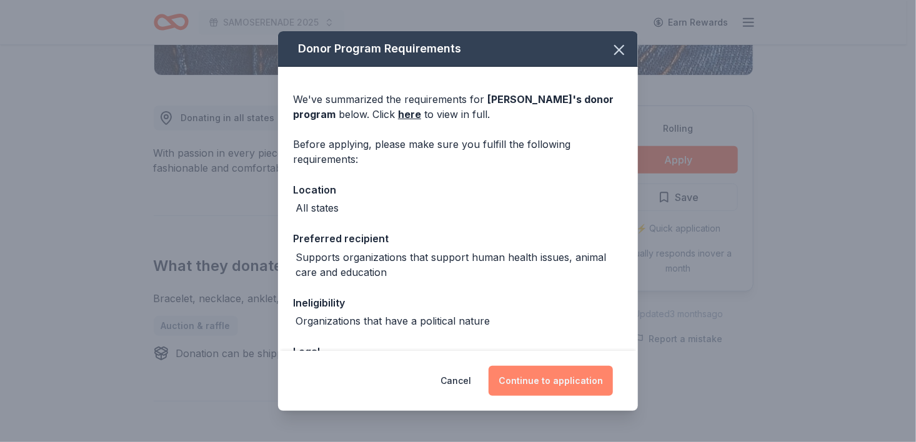
click at [560, 388] on button "Continue to application" at bounding box center [550, 381] width 124 height 30
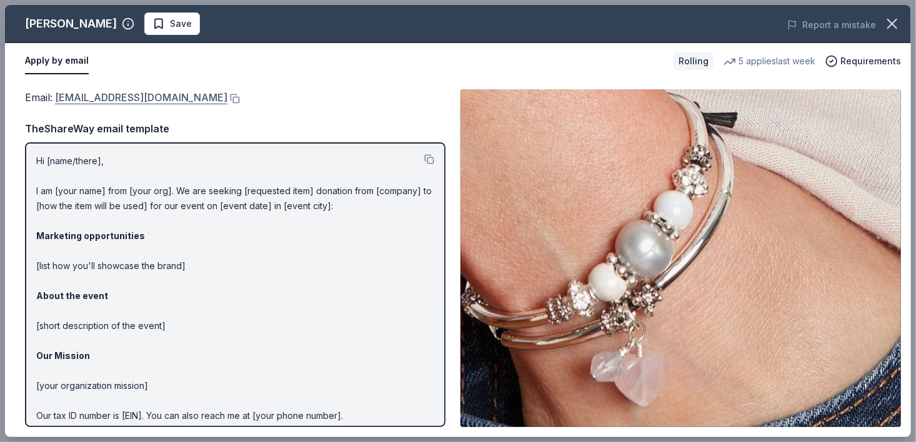
drag, startPoint x: 189, startPoint y: 96, endPoint x: 119, endPoint y: 96, distance: 70.0
click at [119, 96] on div "Email : [EMAIL_ADDRESS][DOMAIN_NAME]" at bounding box center [235, 97] width 420 height 16
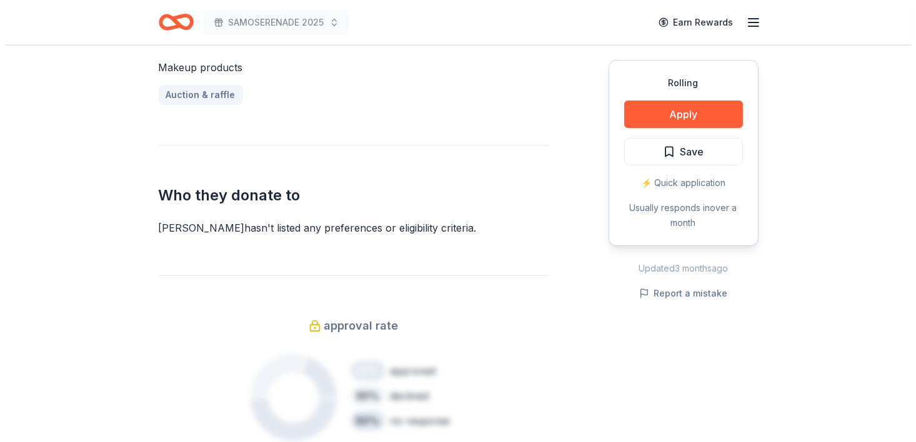
scroll to position [560, 0]
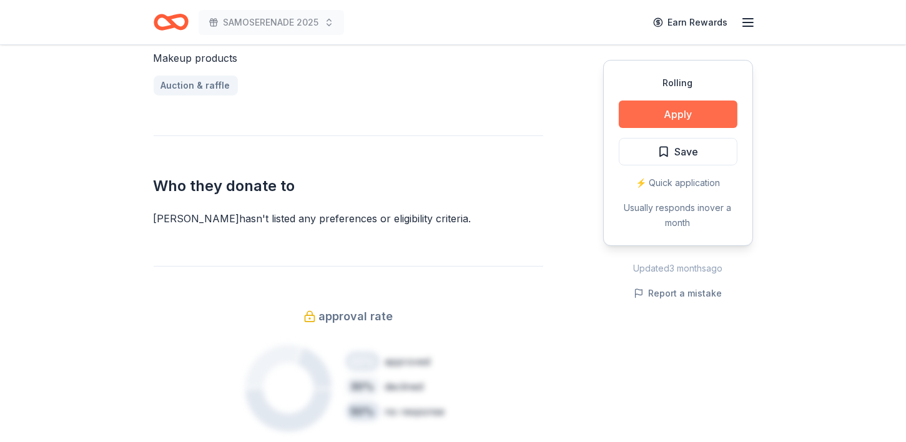
click at [699, 112] on button "Apply" at bounding box center [678, 114] width 119 height 27
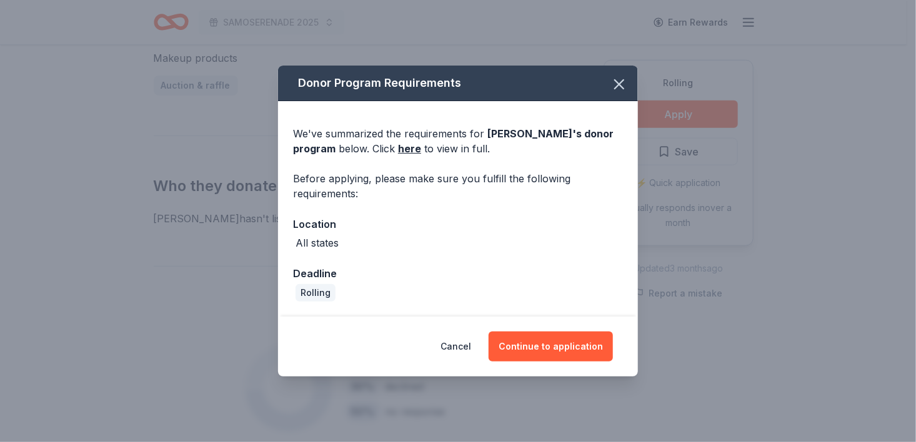
click at [535, 363] on div "Cancel Continue to application" at bounding box center [458, 347] width 360 height 60
click at [576, 350] on button "Continue to application" at bounding box center [550, 347] width 124 height 30
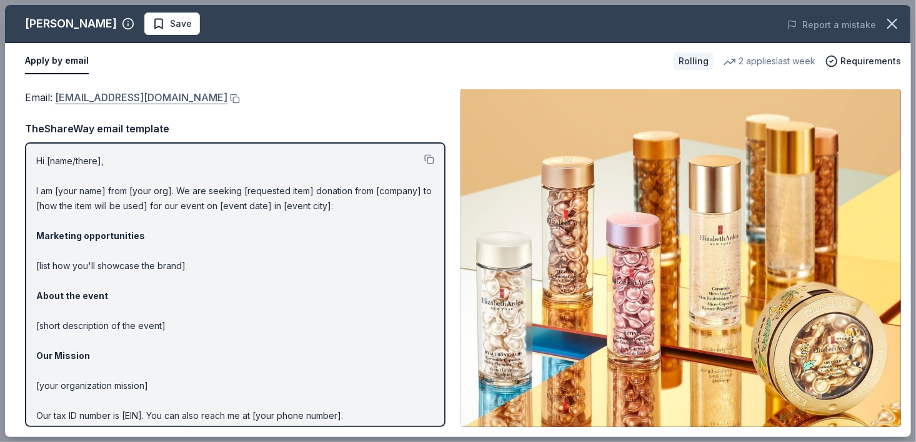
click at [67, 99] on link "[EMAIL_ADDRESS][DOMAIN_NAME]" at bounding box center [141, 97] width 172 height 16
